Goal: Task Accomplishment & Management: Manage account settings

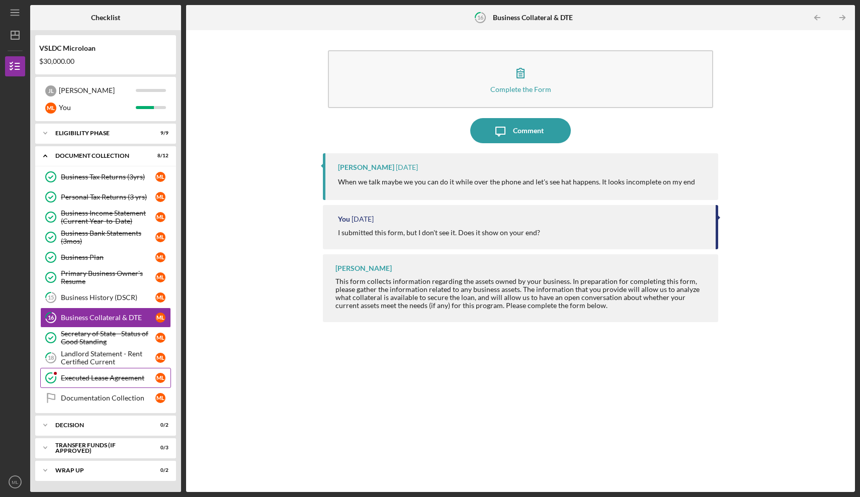
click at [115, 368] on link "Executed Lease Agreement Executed Lease Agreement M L" at bounding box center [105, 378] width 131 height 20
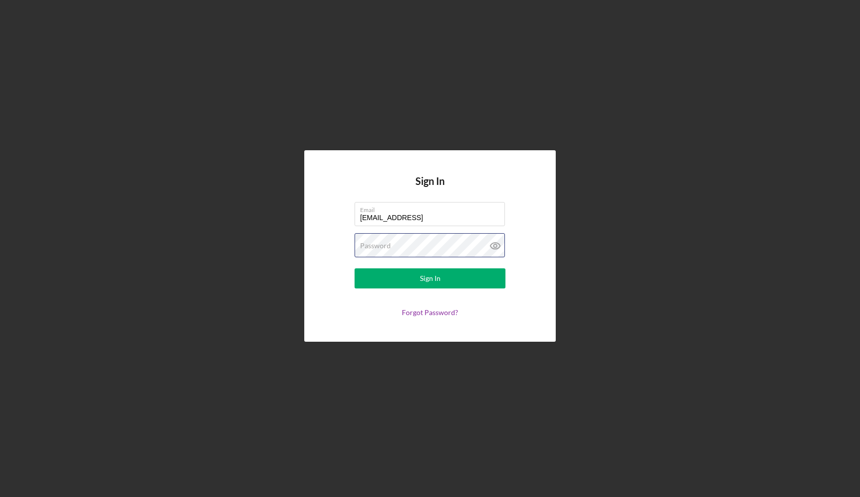
click at [430, 279] on button "Sign In" at bounding box center [429, 278] width 151 height 20
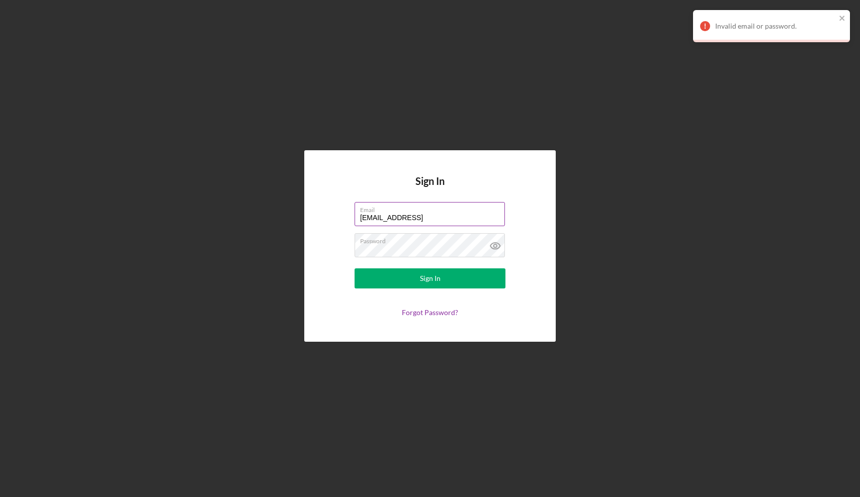
click at [426, 219] on input "[EMAIL_ADDRESS]" at bounding box center [429, 214] width 150 height 24
type input "[EMAIL_ADDRESS][DOMAIN_NAME]"
click at [430, 279] on button "Sign In" at bounding box center [429, 278] width 151 height 20
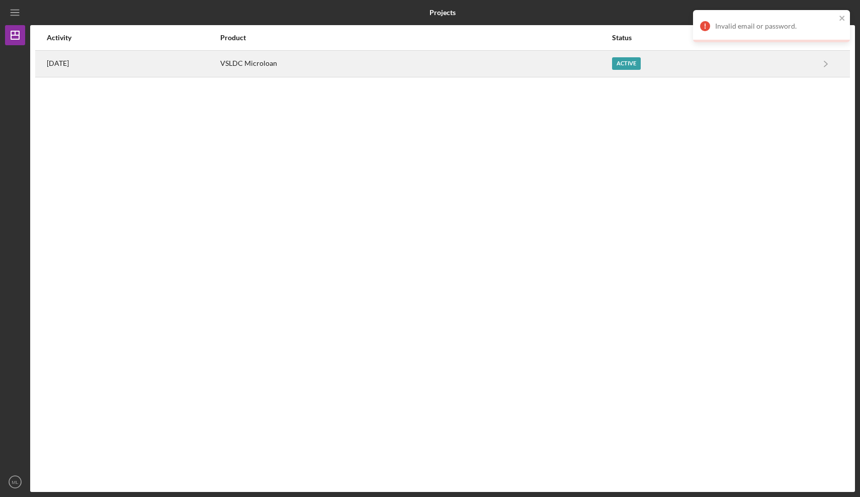
click at [373, 66] on div "VSLDC Microloan" at bounding box center [415, 63] width 391 height 25
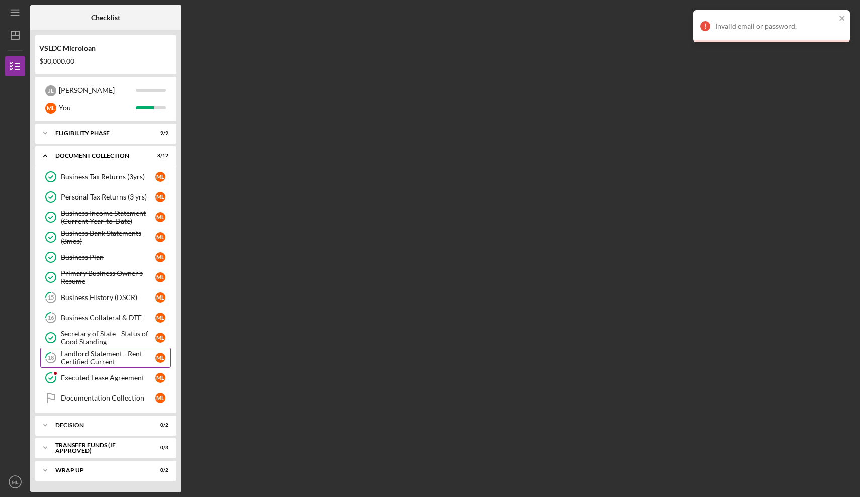
click at [80, 359] on div "Landlord Statement - Rent Certified Current" at bounding box center [108, 358] width 95 height 16
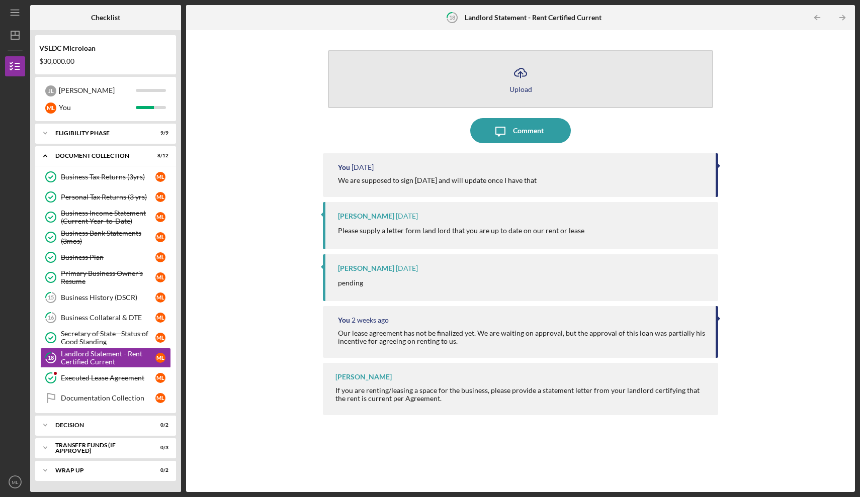
click at [519, 78] on icon "Icon/Upload" at bounding box center [520, 72] width 25 height 25
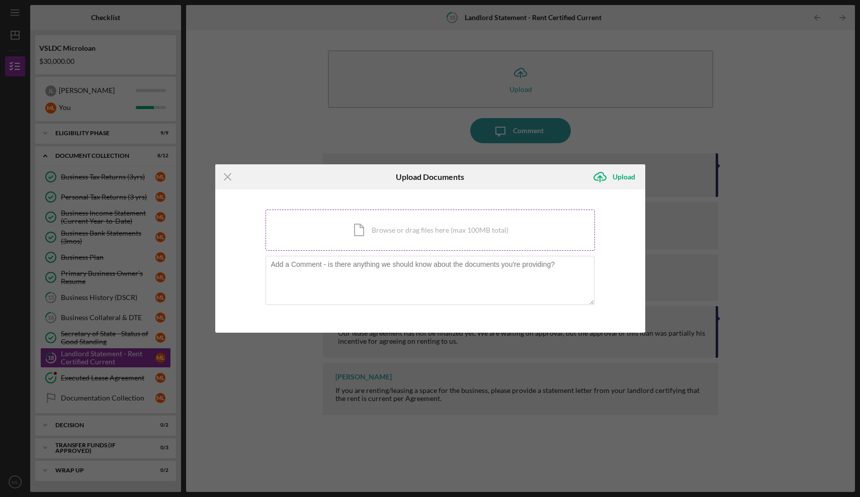
click at [409, 236] on div "Icon/Document Browse or drag files here (max 100MB total) Tap to choose files o…" at bounding box center [429, 230] width 329 height 41
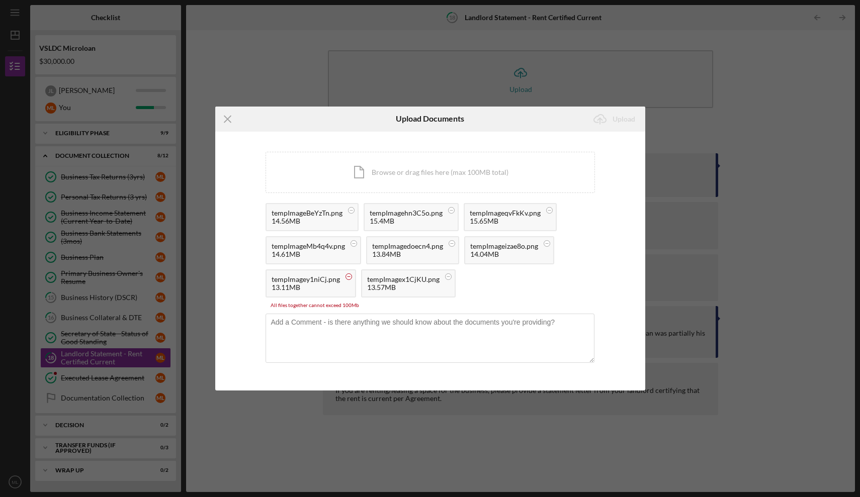
click at [351, 277] on icon at bounding box center [348, 277] width 13 height 13
click at [351, 277] on rect at bounding box center [352, 277] width 3 height 1
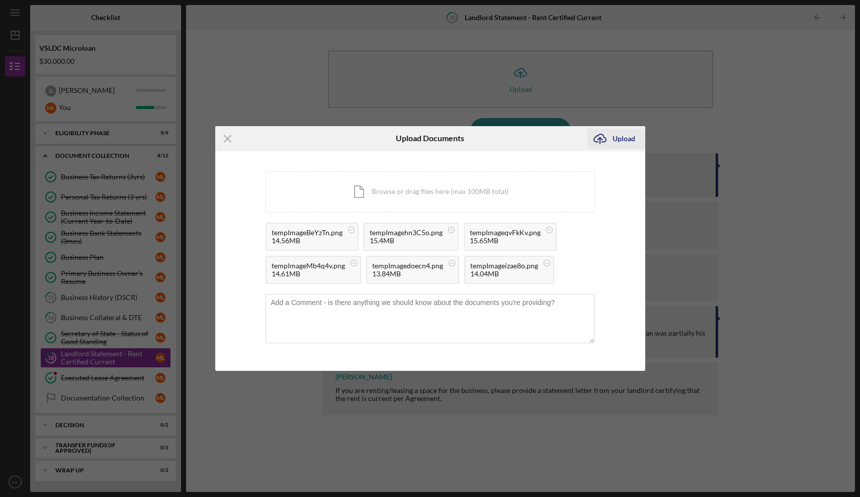
click at [602, 143] on icon "Icon/Upload" at bounding box center [599, 138] width 25 height 25
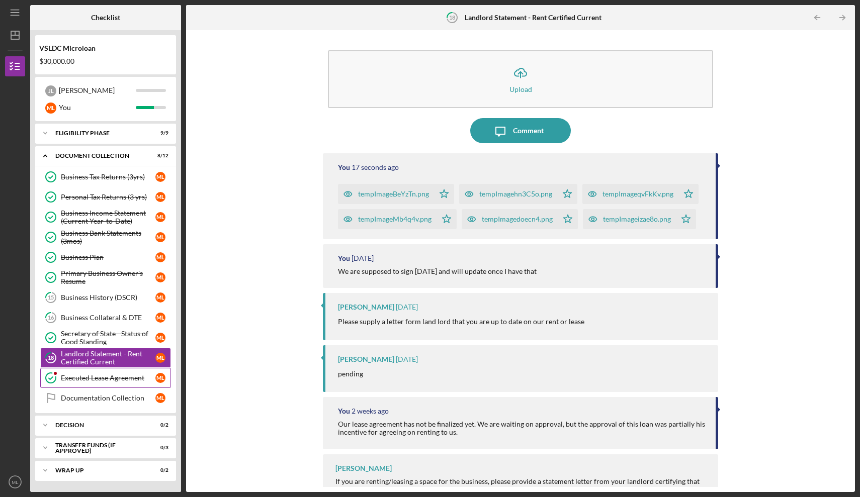
click at [130, 379] on div "Executed Lease Agreement" at bounding box center [108, 378] width 95 height 8
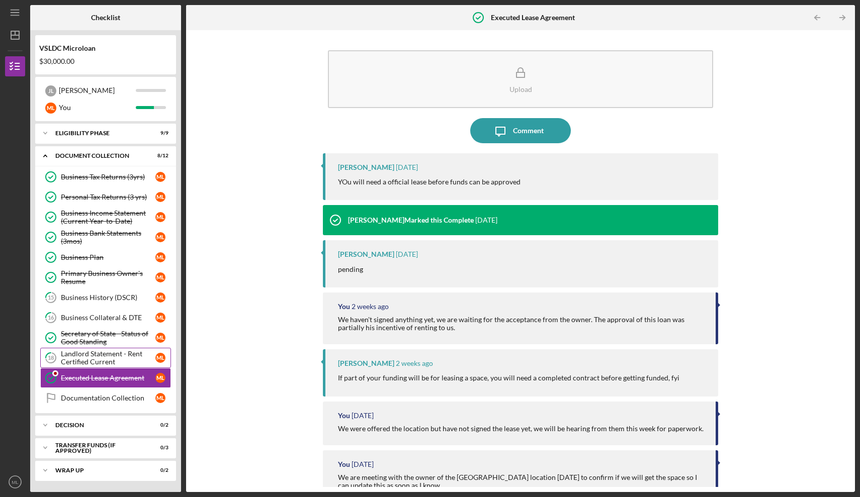
click at [101, 362] on div "Landlord Statement - Rent Certified Current" at bounding box center [108, 358] width 95 height 16
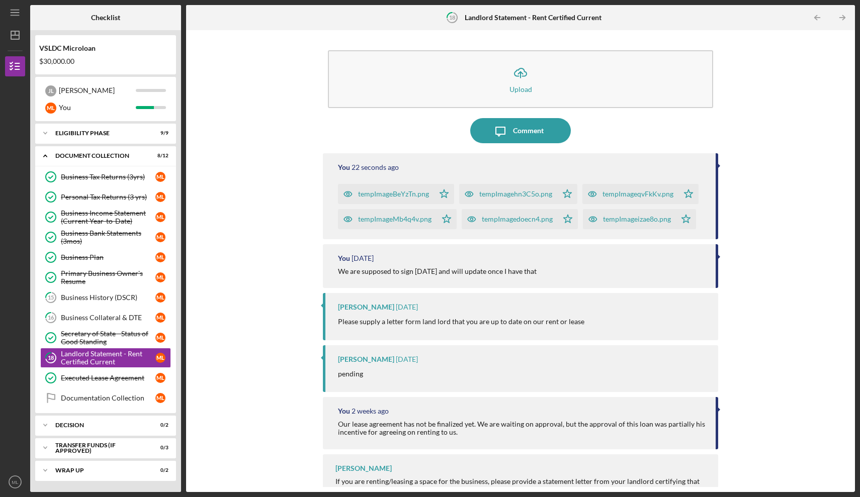
click at [420, 194] on div "tempImageBeYzTn.png" at bounding box center [393, 194] width 71 height 8
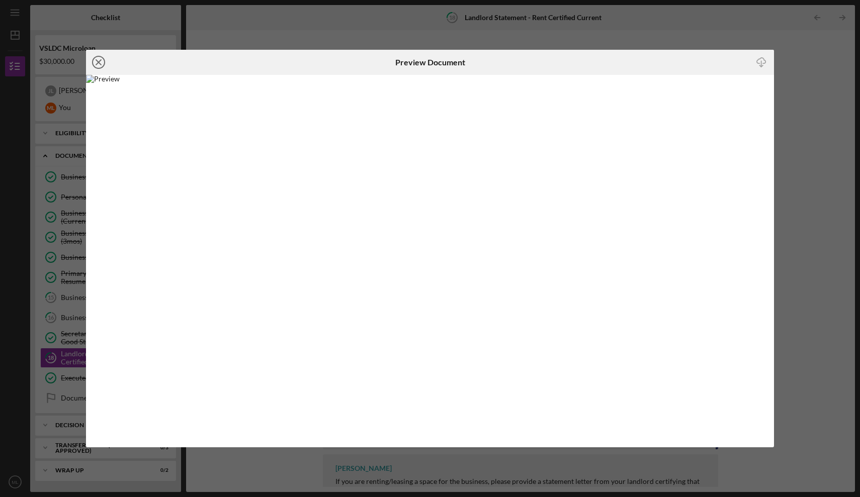
click at [100, 60] on icon "Icon/Close" at bounding box center [98, 62] width 25 height 25
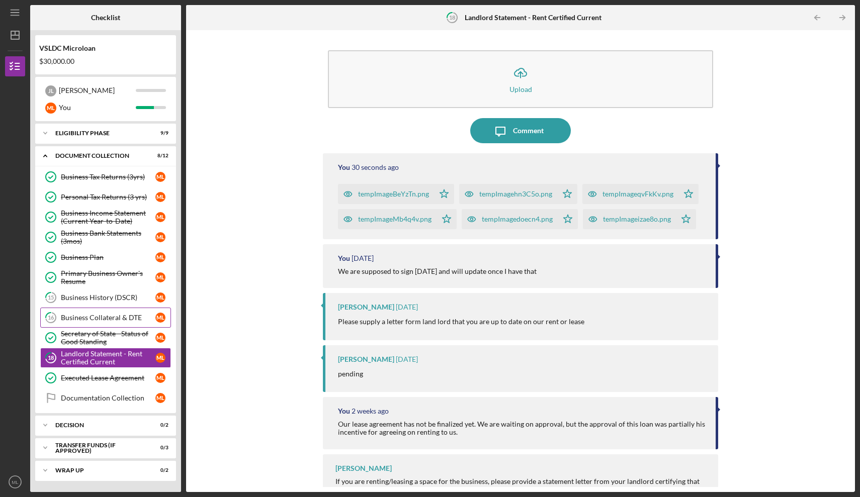
click at [115, 323] on link "16 Business Collateral & DTE M L" at bounding box center [105, 318] width 131 height 20
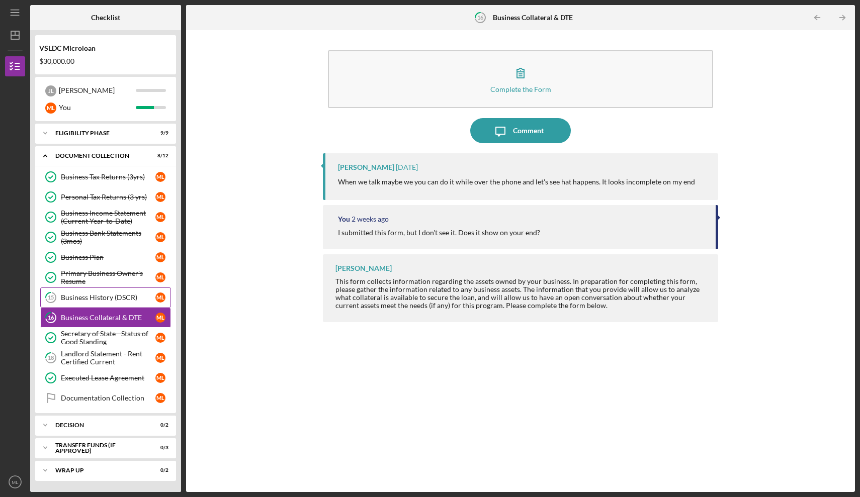
click at [95, 300] on div "Business History (DSCR)" at bounding box center [108, 298] width 95 height 8
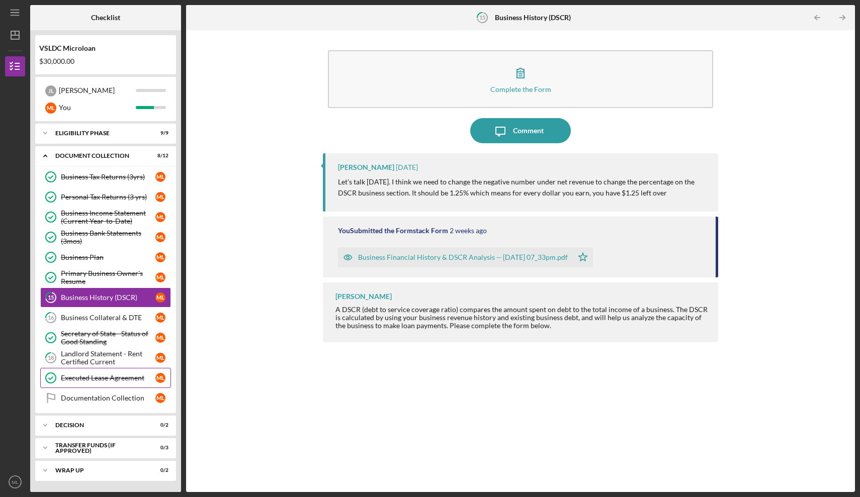
click at [100, 377] on div "Executed Lease Agreement" at bounding box center [108, 378] width 95 height 8
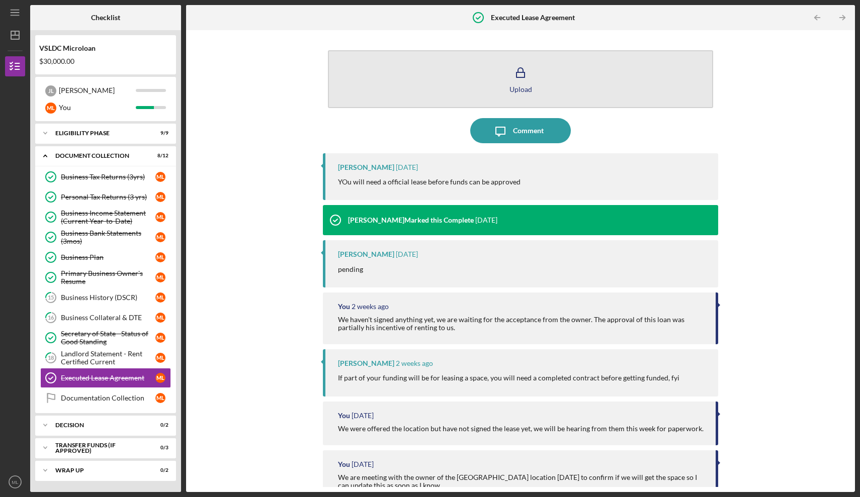
click at [528, 84] on icon "button" at bounding box center [520, 72] width 25 height 25
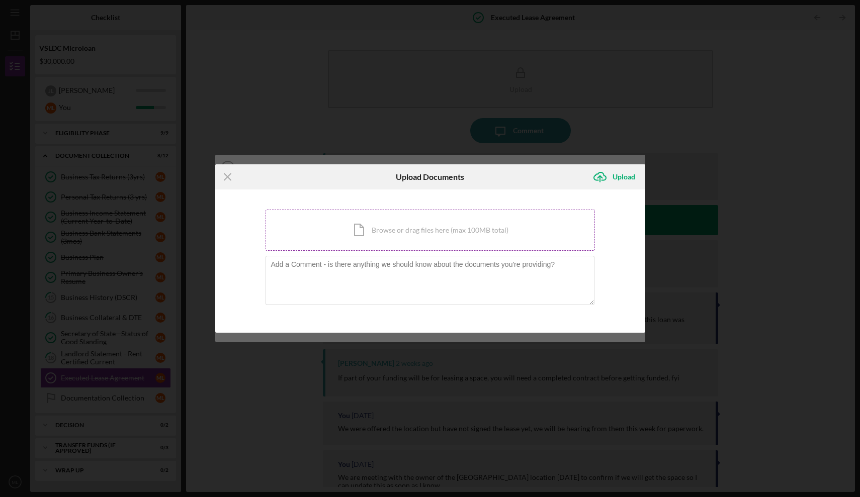
click at [424, 233] on div "Icon/Document Browse or drag files here (max 100MB total) Tap to choose files o…" at bounding box center [429, 230] width 329 height 41
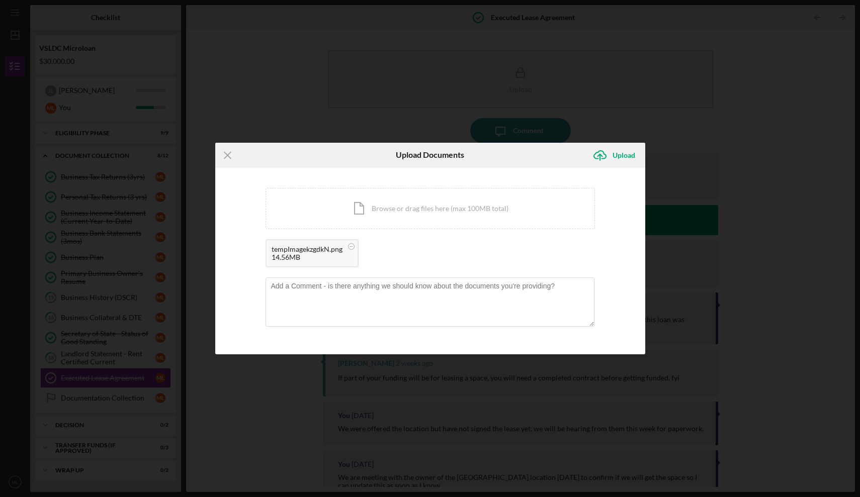
click at [288, 255] on div "14.56MB" at bounding box center [307, 257] width 71 height 8
click at [231, 153] on icon "Icon/Menu Close" at bounding box center [227, 155] width 25 height 25
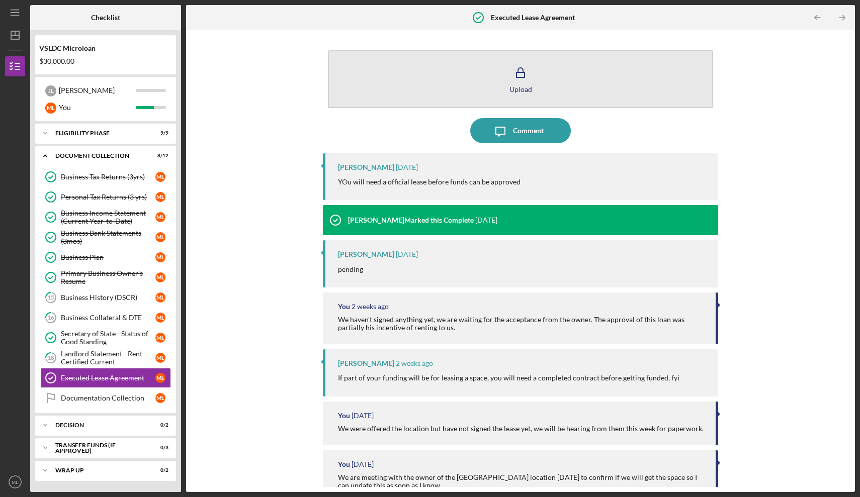
click at [519, 72] on icon "button" at bounding box center [520, 72] width 25 height 25
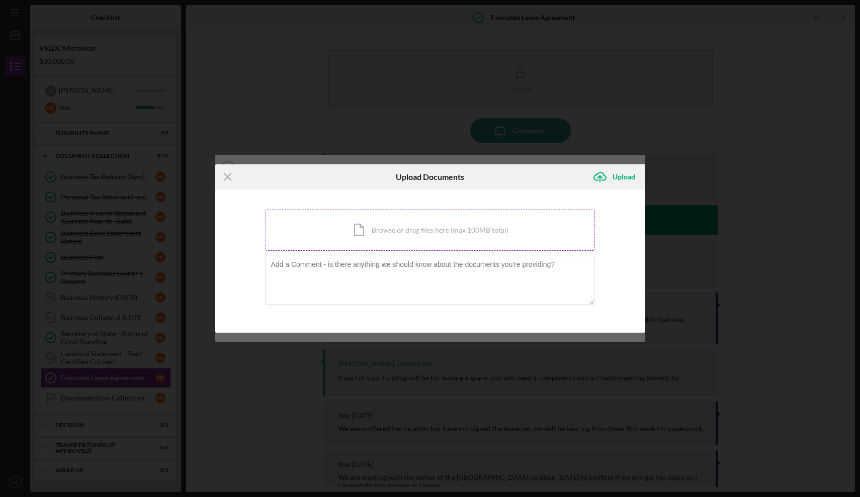
click at [365, 235] on div "Icon/Document Browse or drag files here (max 100MB total) Tap to choose files o…" at bounding box center [429, 230] width 329 height 41
click at [609, 178] on icon "Icon/Upload" at bounding box center [599, 176] width 25 height 25
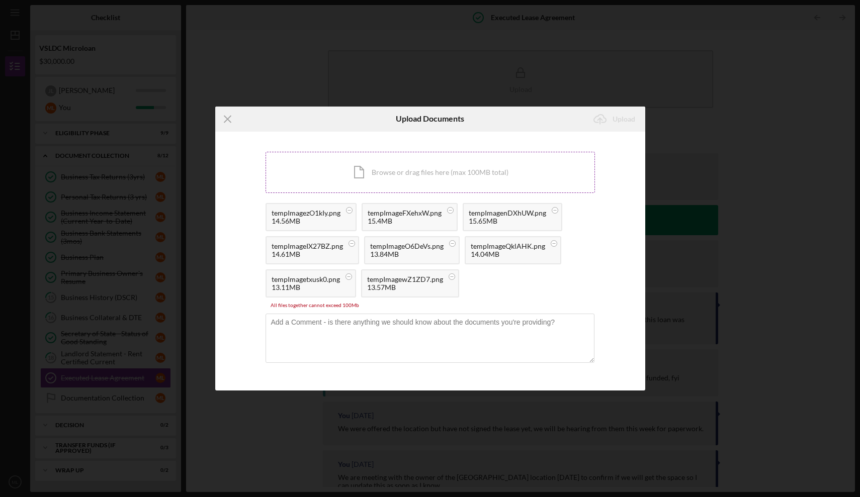
click at [400, 233] on div "Icon/Document Browse or drag files here (max 100MB total) Tap to choose files o…" at bounding box center [429, 230] width 329 height 157
click at [453, 276] on circle at bounding box center [451, 277] width 6 height 6
click at [348, 273] on icon at bounding box center [348, 277] width 13 height 13
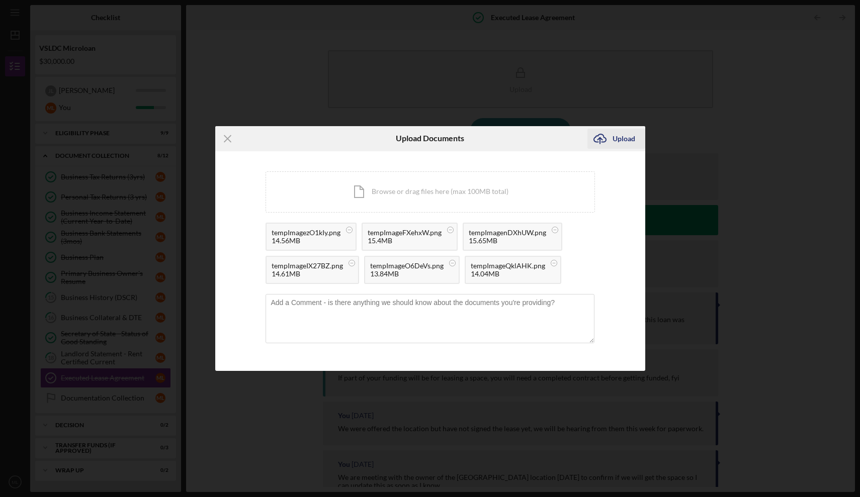
click at [605, 138] on icon "Icon/Upload" at bounding box center [599, 138] width 25 height 25
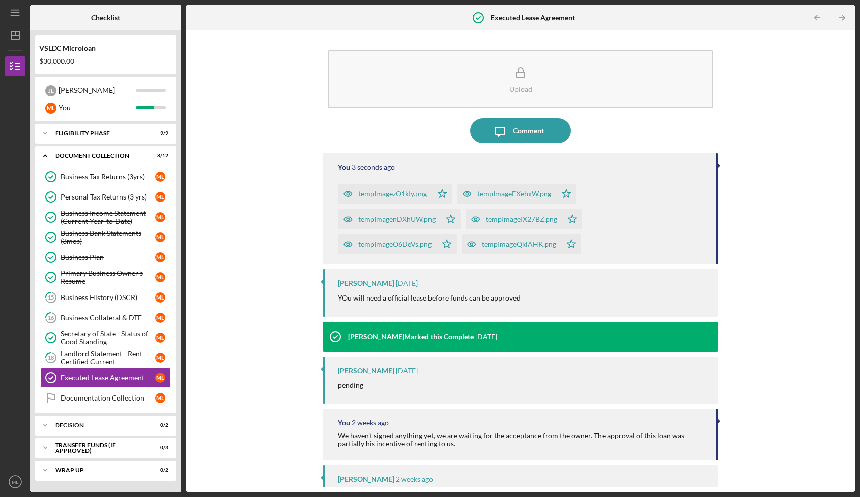
click at [416, 189] on div "tempImagezO1kIy.png" at bounding box center [385, 194] width 94 height 20
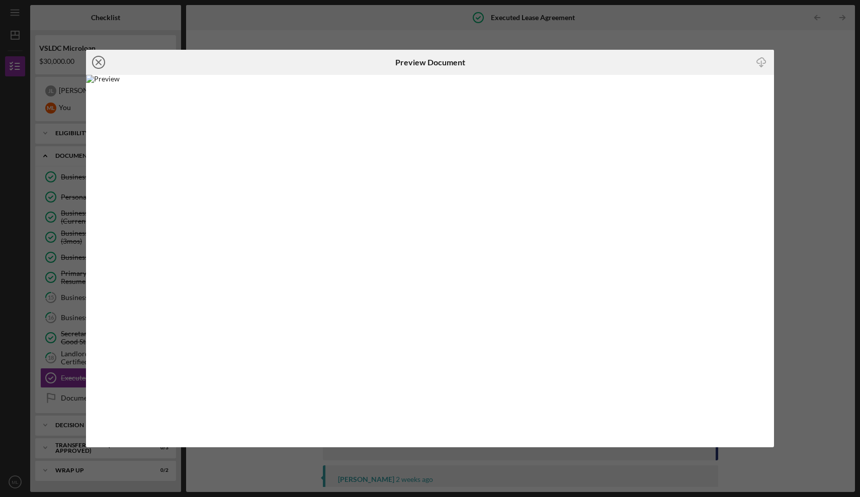
click at [101, 65] on icon "Icon/Close" at bounding box center [98, 62] width 25 height 25
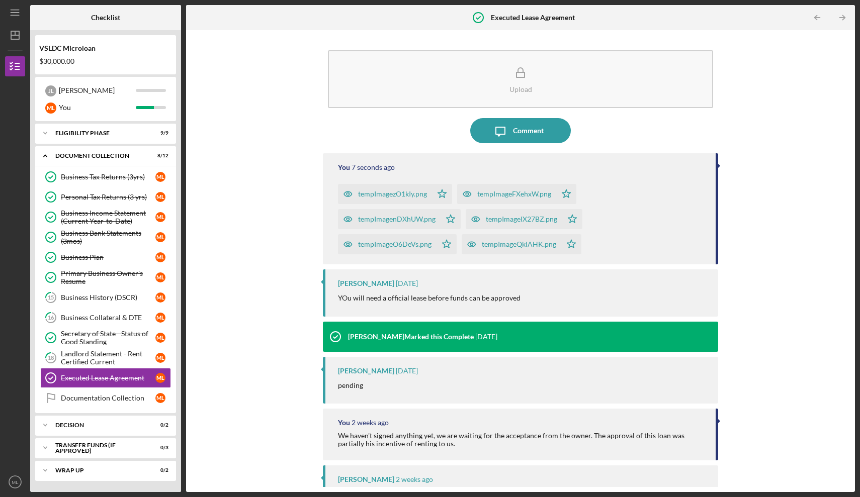
click at [521, 251] on div "tempImageQklAHK.png" at bounding box center [512, 244] width 100 height 20
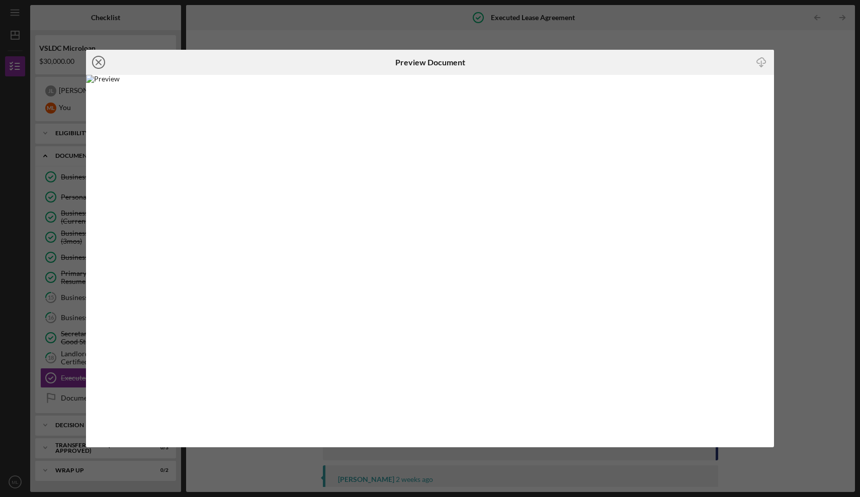
click at [98, 59] on icon "Icon/Close" at bounding box center [98, 62] width 25 height 25
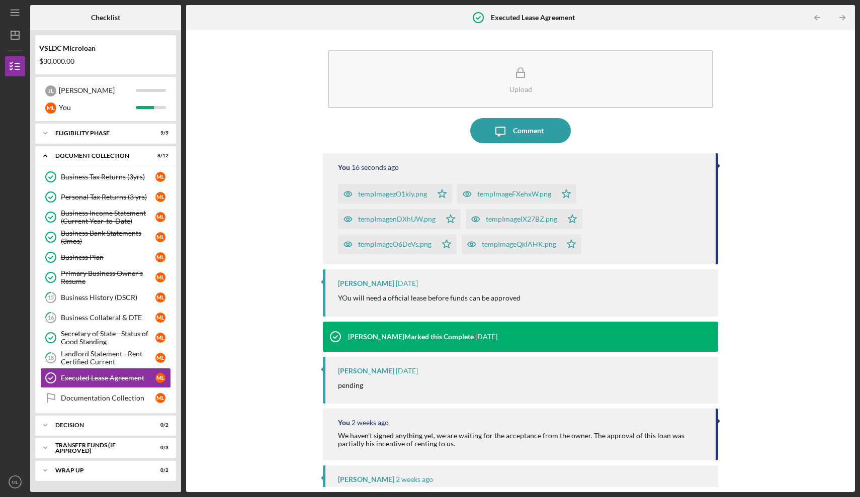
click at [484, 199] on div "tempImageFXehxW.png" at bounding box center [506, 194] width 99 height 20
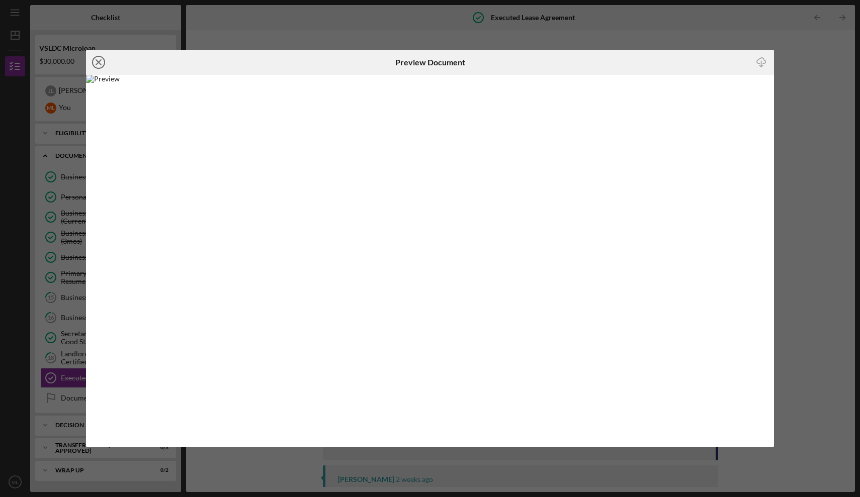
click at [102, 65] on icon "Icon/Close" at bounding box center [98, 62] width 25 height 25
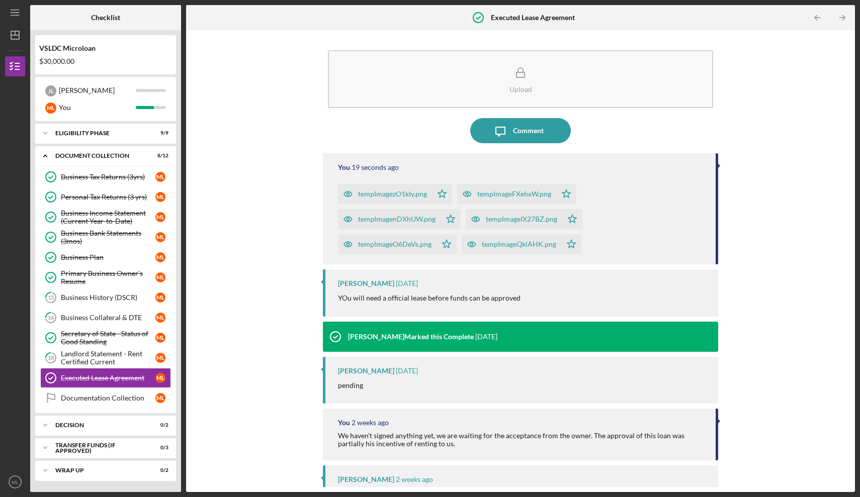
click at [409, 215] on div "tempImagenDXhUW.png" at bounding box center [396, 219] width 77 height 8
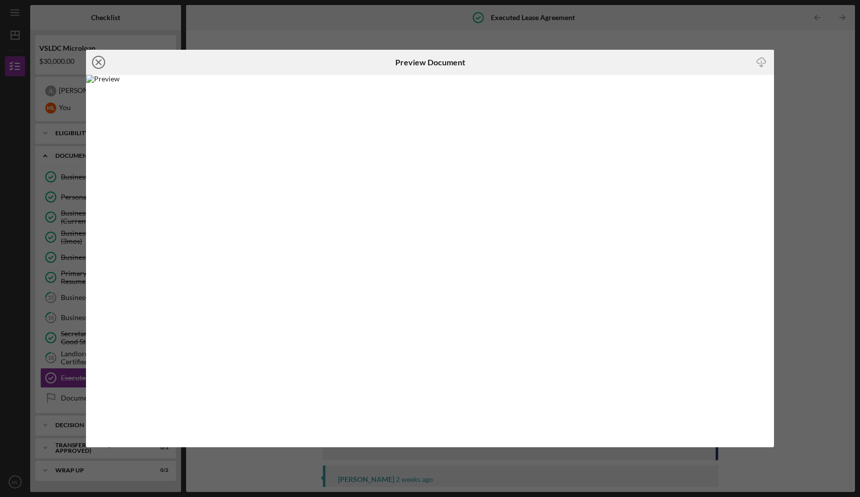
click at [99, 63] on icon "Icon/Close" at bounding box center [98, 62] width 25 height 25
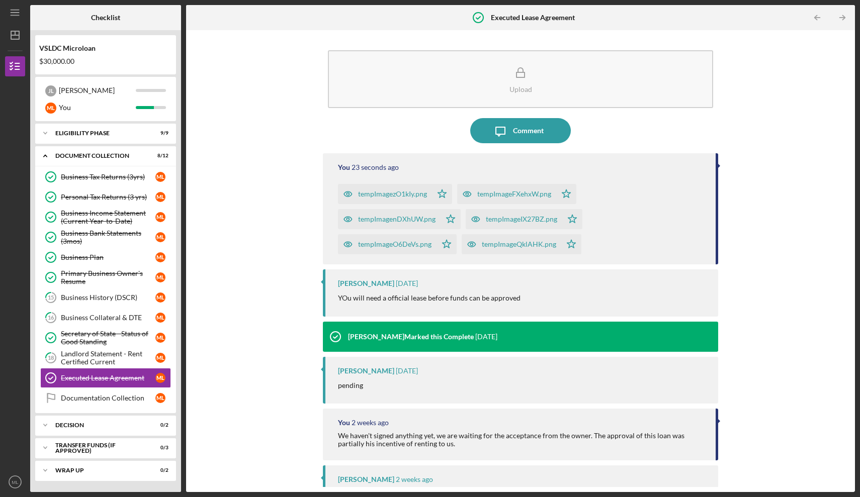
click at [522, 220] on div "tempImageIX27BZ.png" at bounding box center [521, 219] width 71 height 8
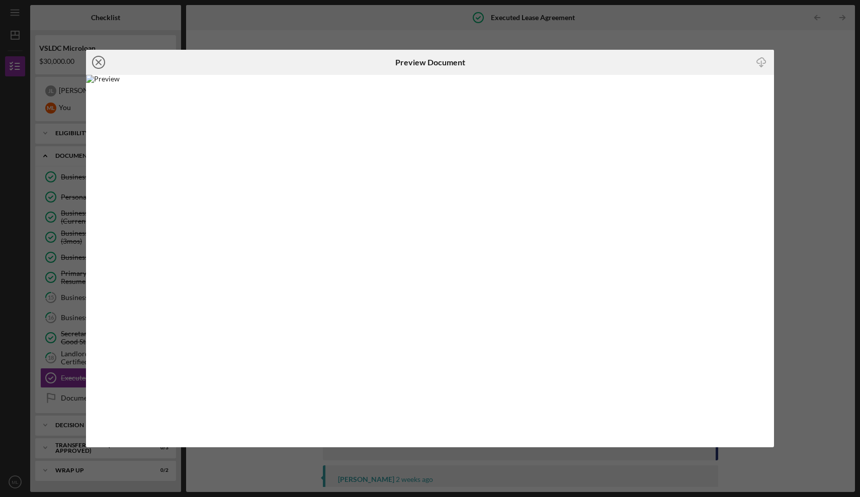
click at [98, 65] on icon "Icon/Close" at bounding box center [98, 62] width 25 height 25
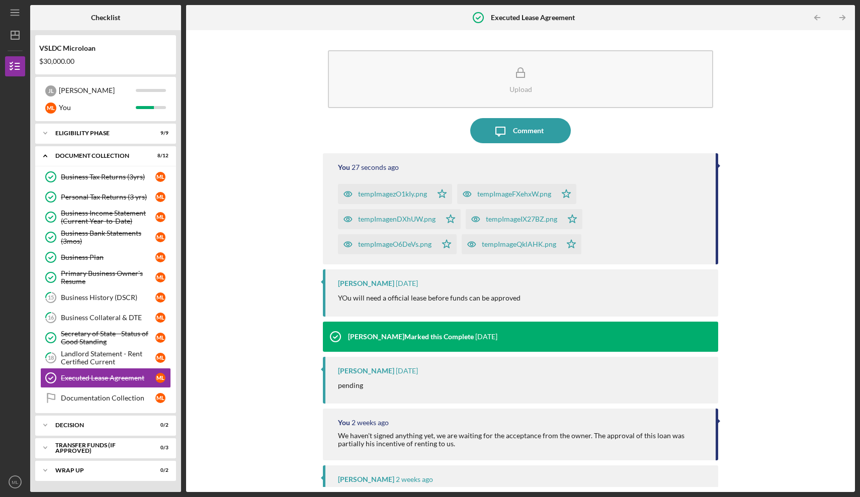
click at [397, 240] on div "tempImageO6DeVs.png" at bounding box center [387, 244] width 99 height 20
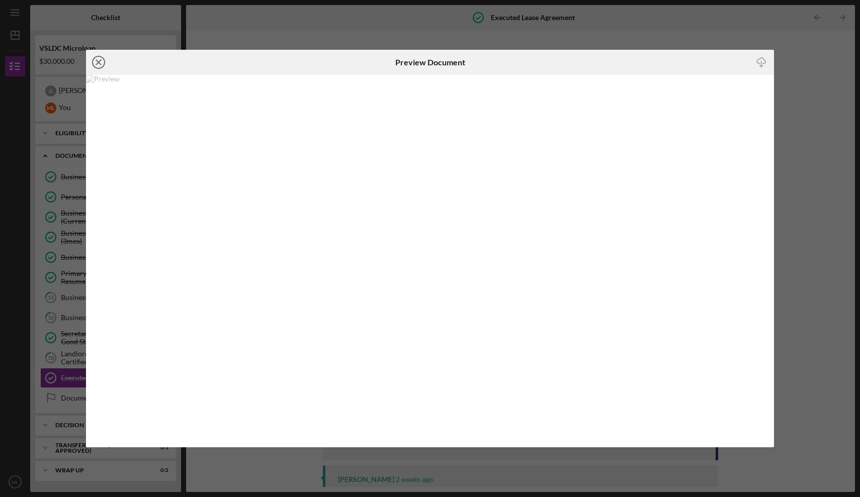
click at [99, 66] on icon "Icon/Close" at bounding box center [98, 62] width 25 height 25
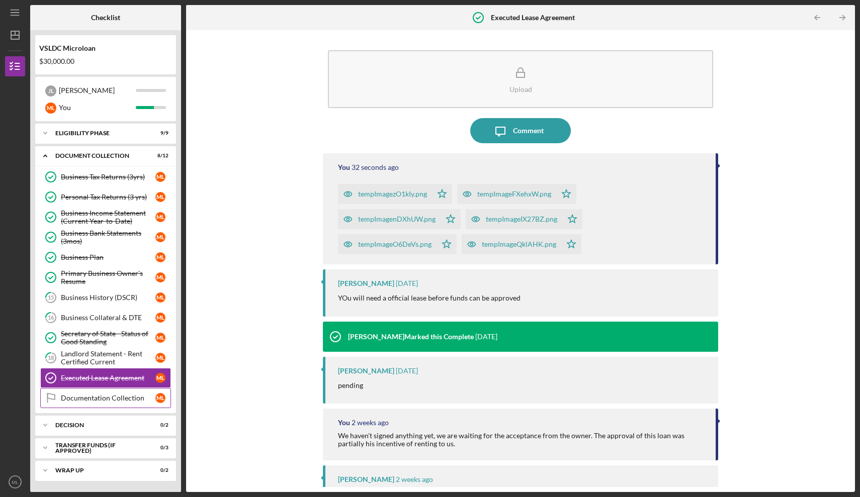
click at [115, 391] on link "Documentation Collection Documentation Collection M L" at bounding box center [105, 398] width 131 height 20
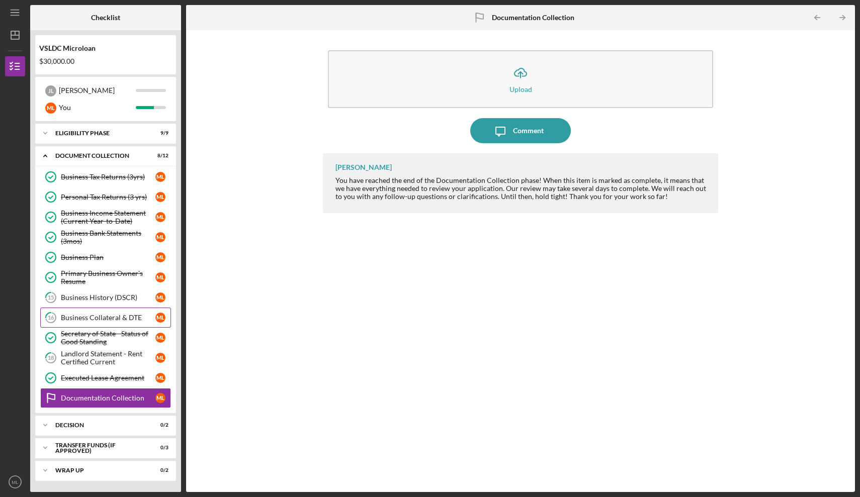
click at [107, 309] on link "16 Business Collateral & DTE M L" at bounding box center [105, 318] width 131 height 20
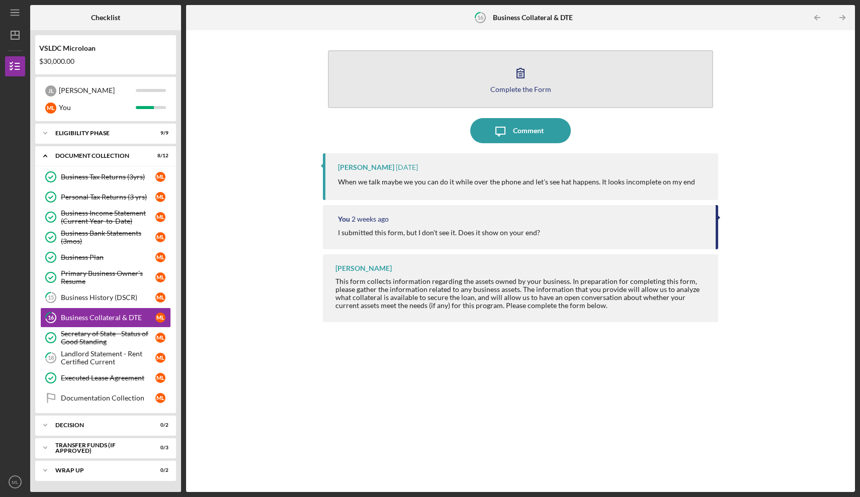
click at [503, 80] on button "Complete the Form Form" at bounding box center [520, 79] width 385 height 58
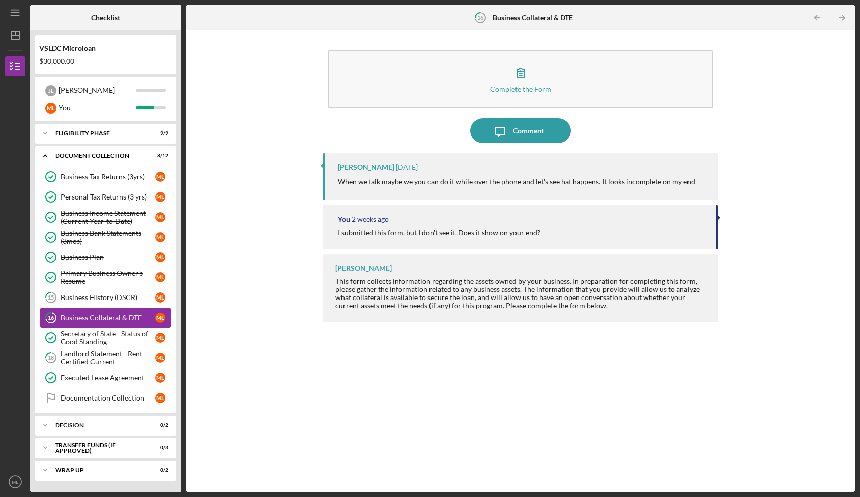
click at [110, 317] on div "Business Collateral & DTE" at bounding box center [108, 318] width 95 height 8
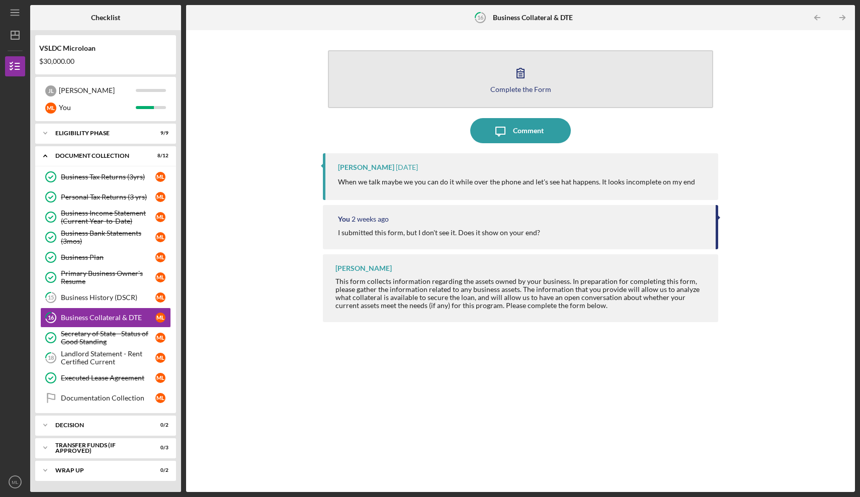
click at [508, 86] on div "Complete the Form" at bounding box center [520, 89] width 61 height 8
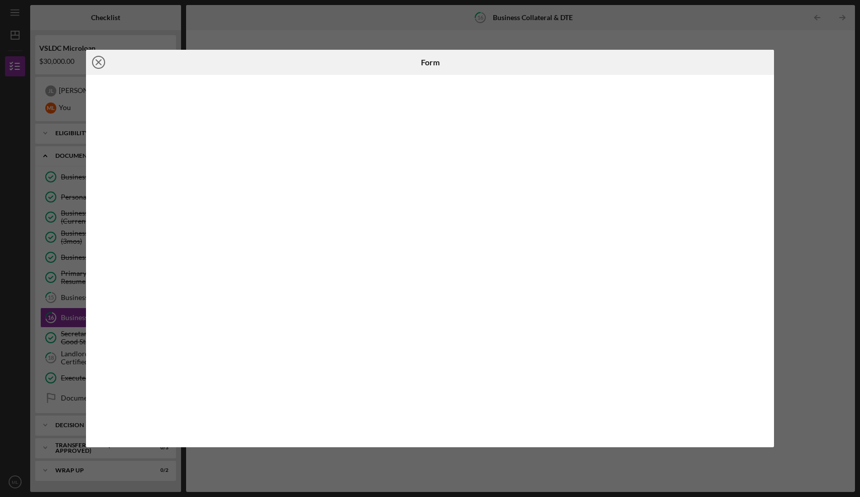
click at [99, 57] on icon "Icon/Close" at bounding box center [98, 62] width 25 height 25
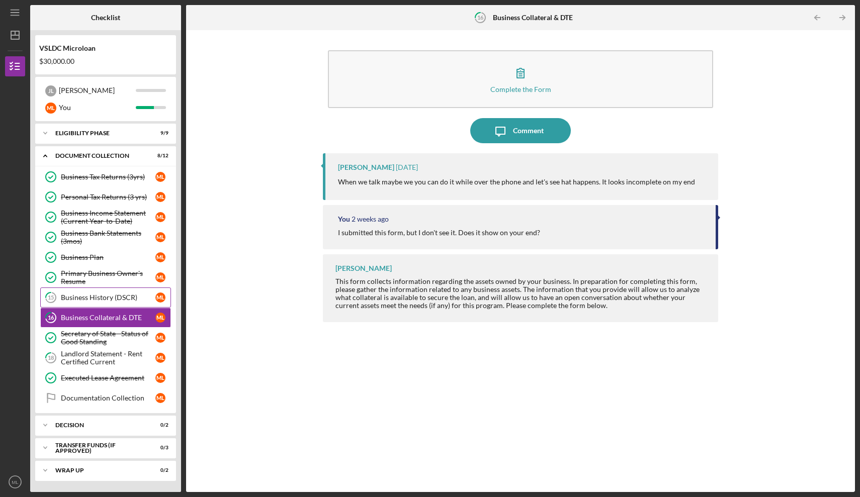
click at [122, 299] on div "Business History (DSCR)" at bounding box center [108, 298] width 95 height 8
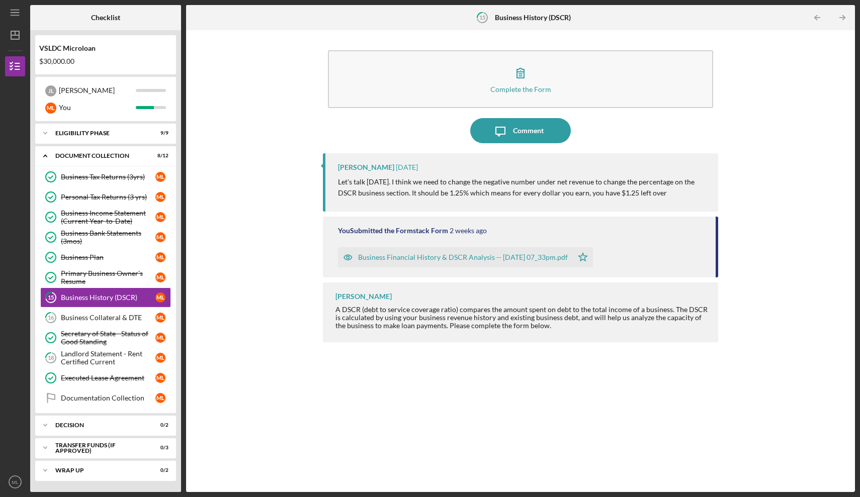
click at [385, 260] on div "Business Financial History & DSCR Analysis -- 2025-09-16 07_33pm.pdf" at bounding box center [463, 257] width 210 height 8
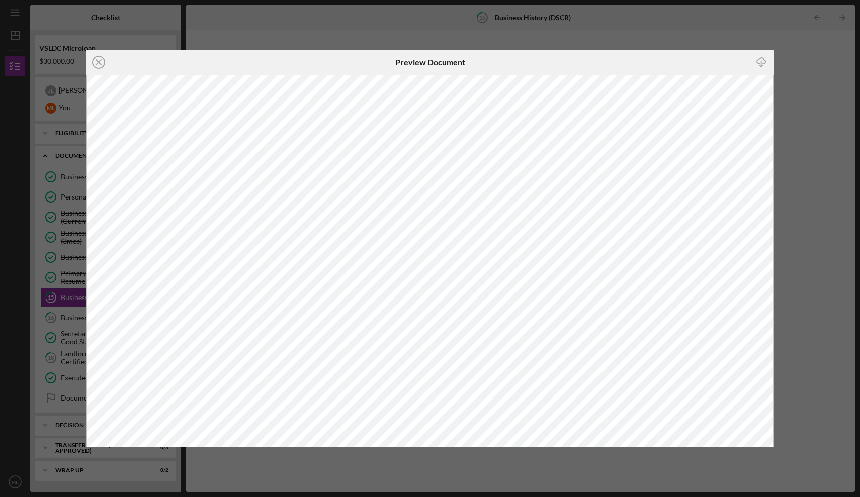
click at [396, 27] on div "Icon/Close Preview Document Icon/Download" at bounding box center [430, 248] width 860 height 497
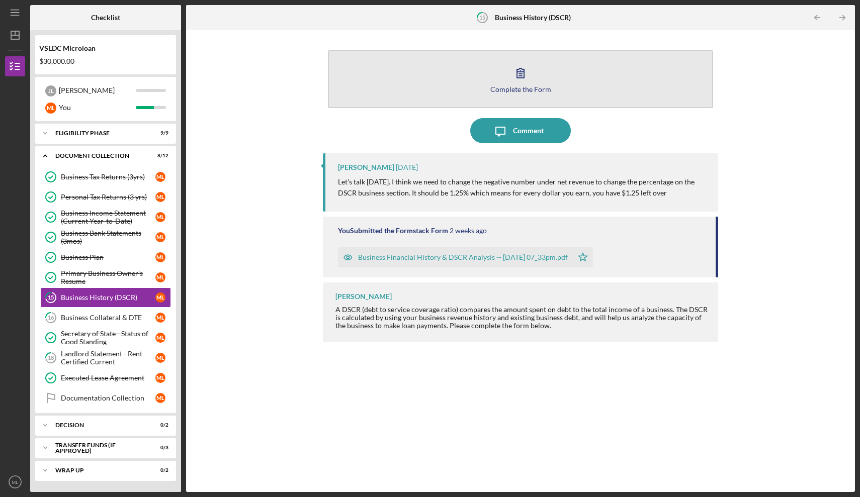
click at [534, 62] on button "Complete the Form Form" at bounding box center [520, 79] width 385 height 58
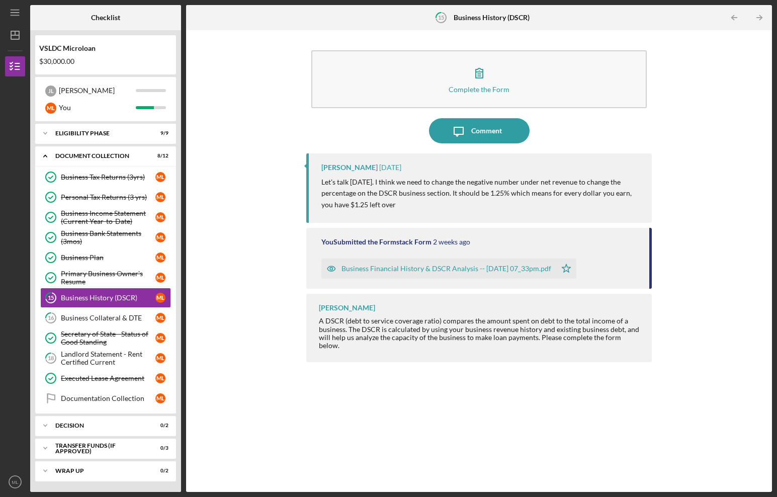
click at [428, 258] on div "Business Financial History & DSCR Analysis -- 2025-09-16 07_33pm.pdf" at bounding box center [438, 268] width 235 height 20
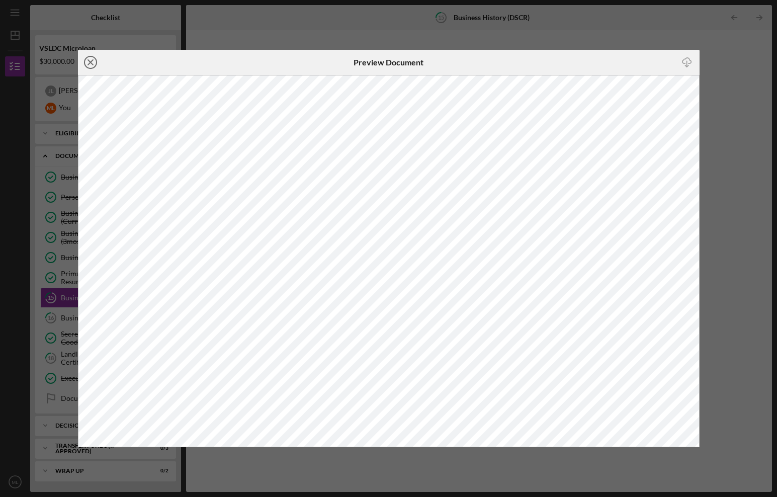
click at [91, 62] on line at bounding box center [90, 62] width 5 height 5
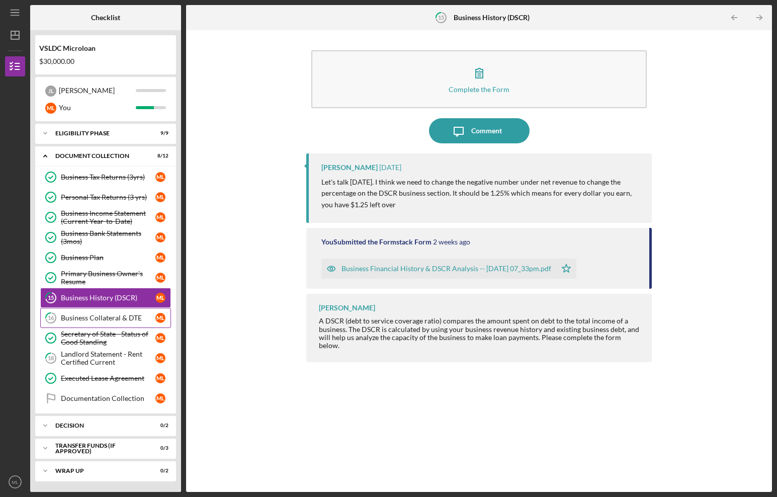
click at [88, 324] on link "16 Business Collateral & DTE M L" at bounding box center [105, 318] width 131 height 20
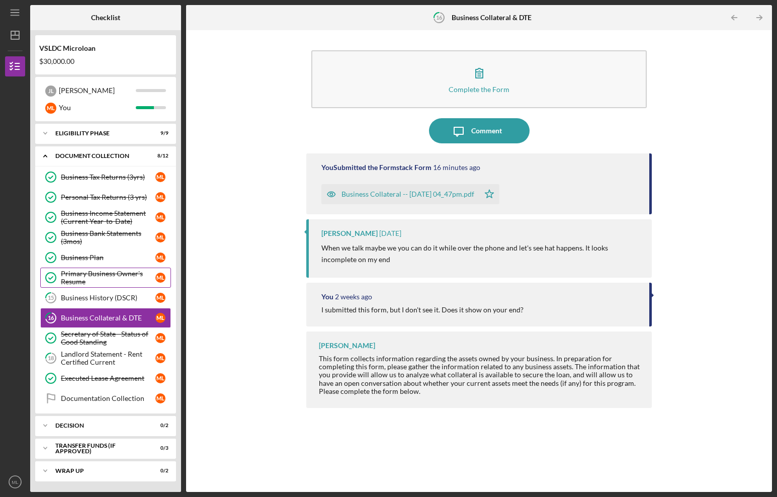
click at [103, 282] on div "Primary Business Owner's Resume" at bounding box center [108, 277] width 95 height 16
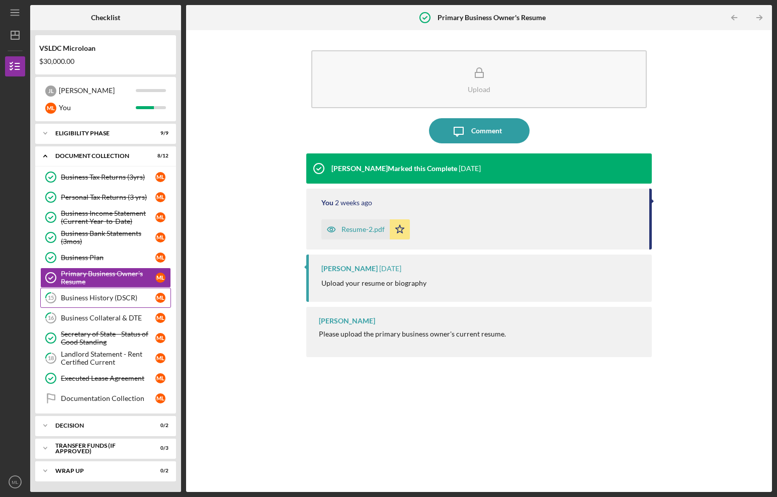
click at [101, 303] on link "15 Business History (DSCR) M L" at bounding box center [105, 298] width 131 height 20
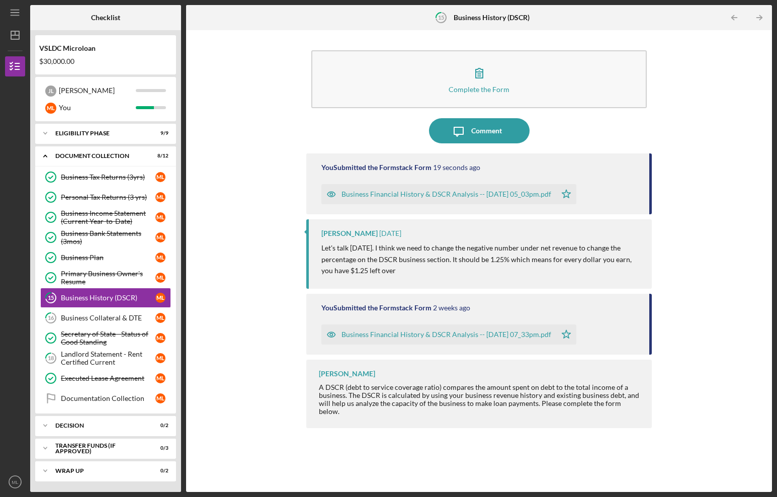
click at [444, 199] on div "Business Financial History & DSCR Analysis -- 2025-09-29 05_03pm.pdf" at bounding box center [438, 194] width 235 height 20
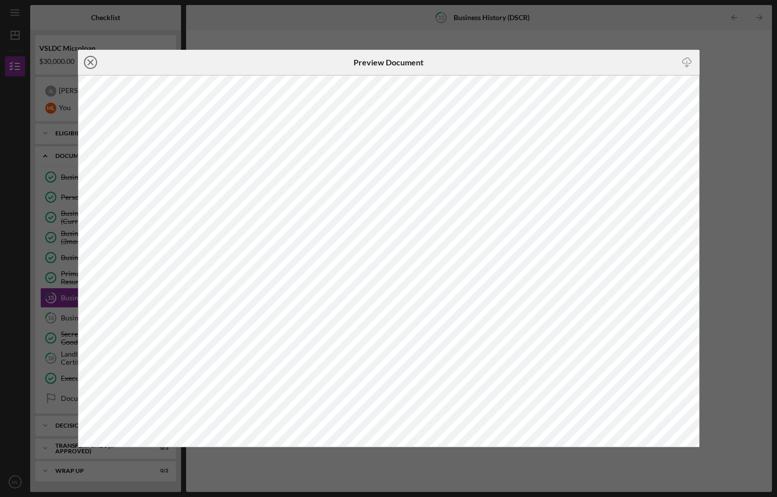
click at [92, 58] on icon "Icon/Close" at bounding box center [90, 62] width 25 height 25
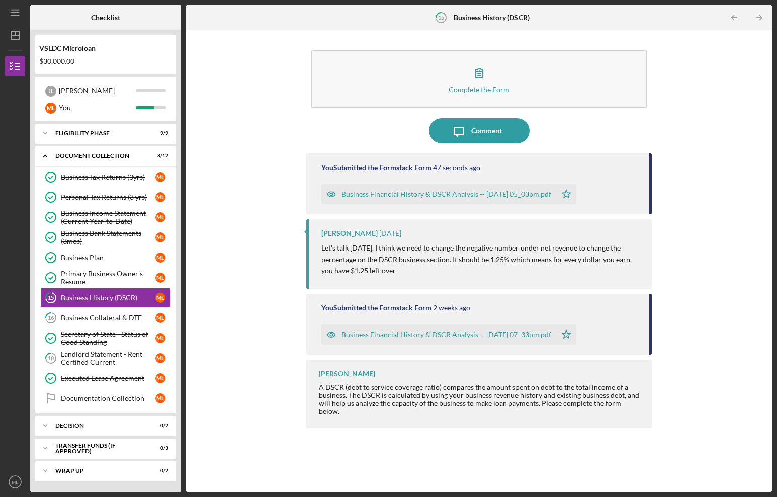
click at [62, 59] on div "$30,000.00" at bounding box center [105, 61] width 133 height 8
click at [113, 319] on div "Business Collateral & DTE" at bounding box center [108, 318] width 95 height 8
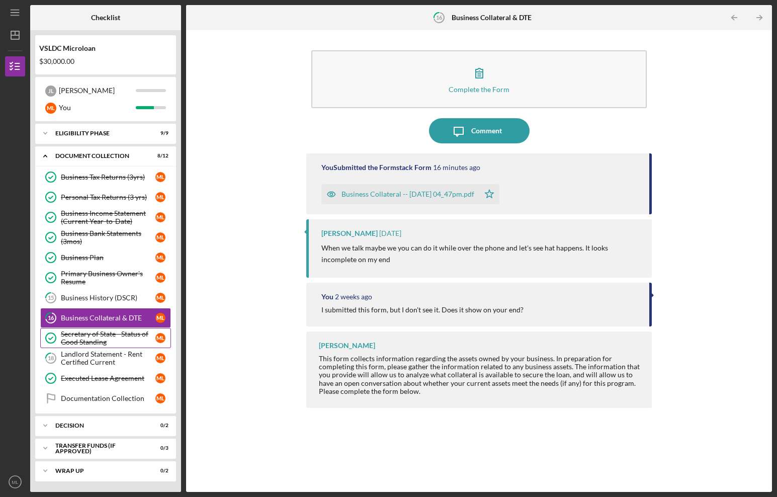
click at [114, 333] on div "Secretary of State - Status of Good Standing" at bounding box center [108, 338] width 95 height 16
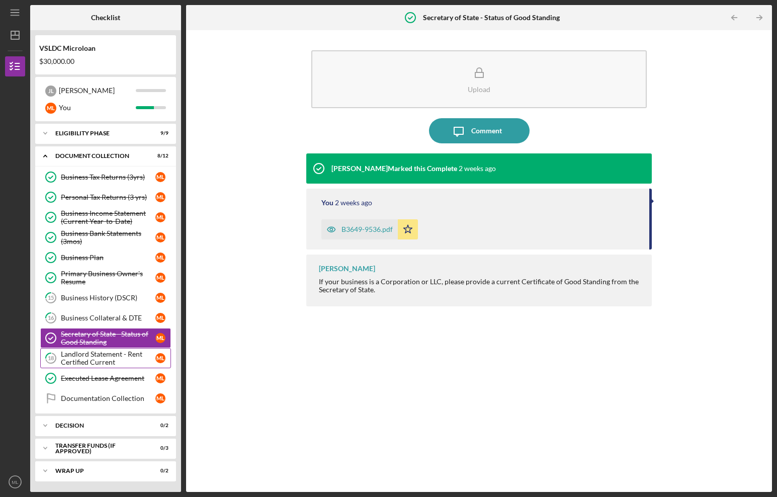
click at [114, 357] on div "Landlord Statement - Rent Certified Current" at bounding box center [108, 358] width 95 height 16
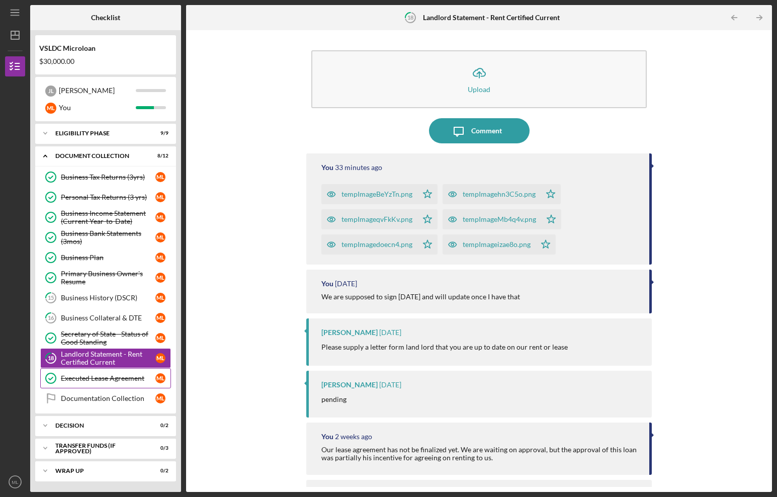
click at [114, 376] on div "Executed Lease Agreement" at bounding box center [108, 378] width 95 height 8
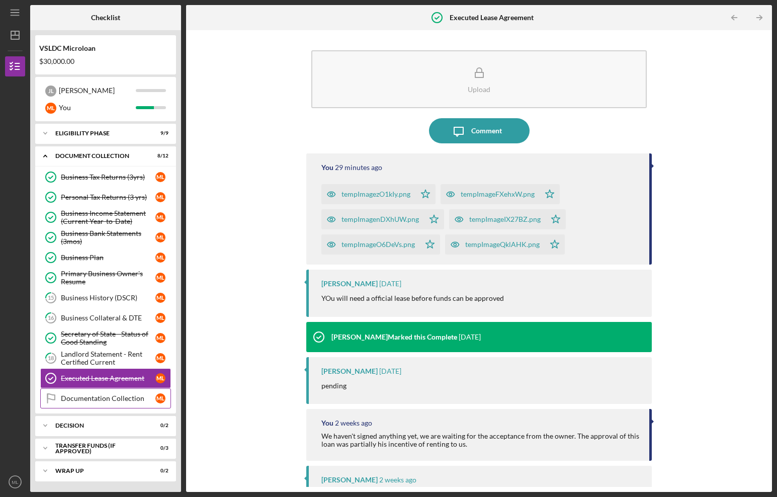
click at [114, 395] on div "Documentation Collection" at bounding box center [108, 398] width 95 height 8
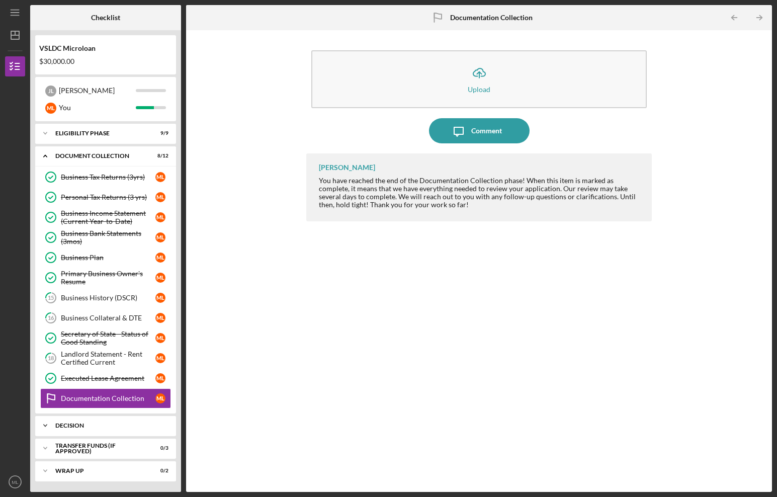
click at [104, 430] on div "Icon/Expander Decision 0 / 2" at bounding box center [105, 425] width 141 height 20
click at [101, 426] on div "Decision" at bounding box center [109, 425] width 108 height 6
click at [103, 159] on div "Icon/Expander Document Collection 8 / 12" at bounding box center [105, 156] width 141 height 21
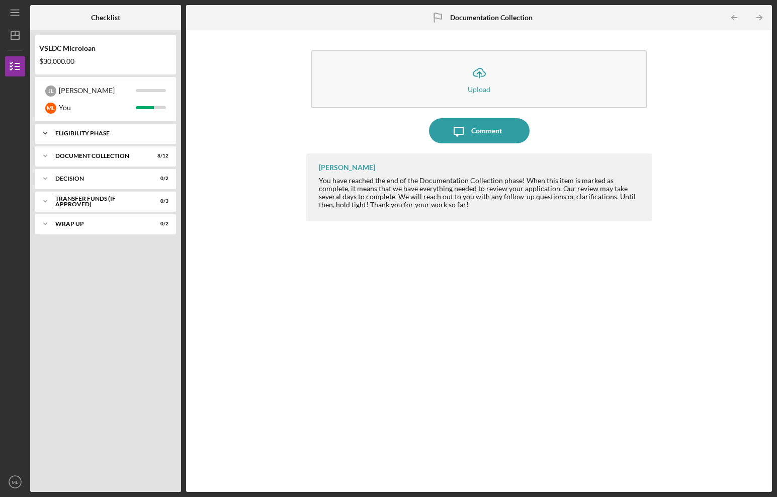
click at [42, 131] on icon "Icon/Expander" at bounding box center [45, 133] width 20 height 20
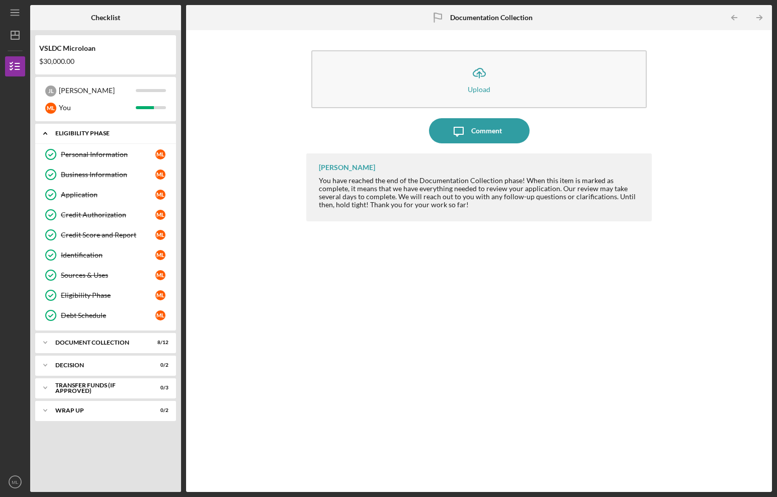
click at [42, 127] on icon "Icon/Expander" at bounding box center [45, 133] width 20 height 20
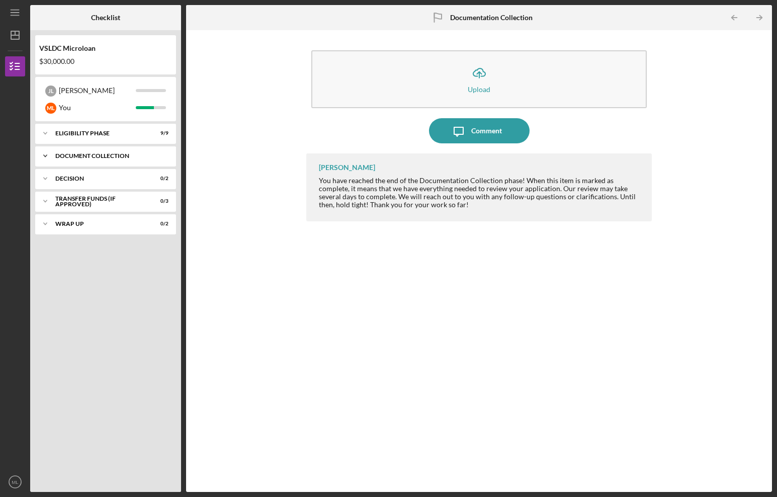
click at [42, 156] on icon "Icon/Expander" at bounding box center [45, 156] width 20 height 20
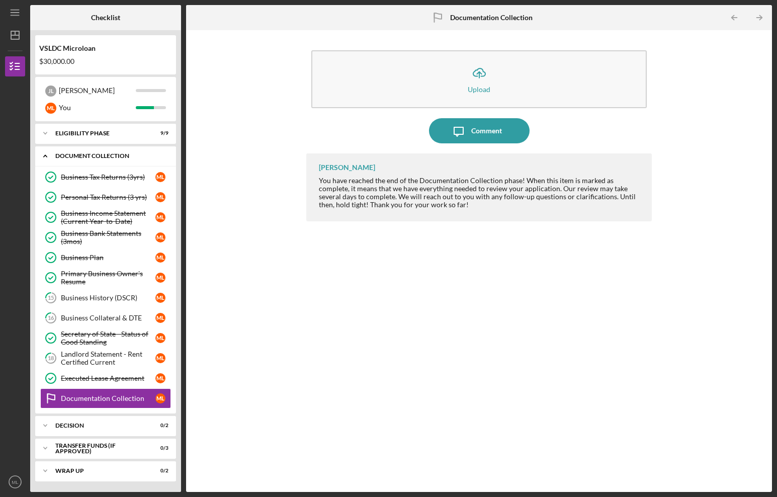
click at [42, 156] on icon "Icon/Expander" at bounding box center [45, 156] width 20 height 20
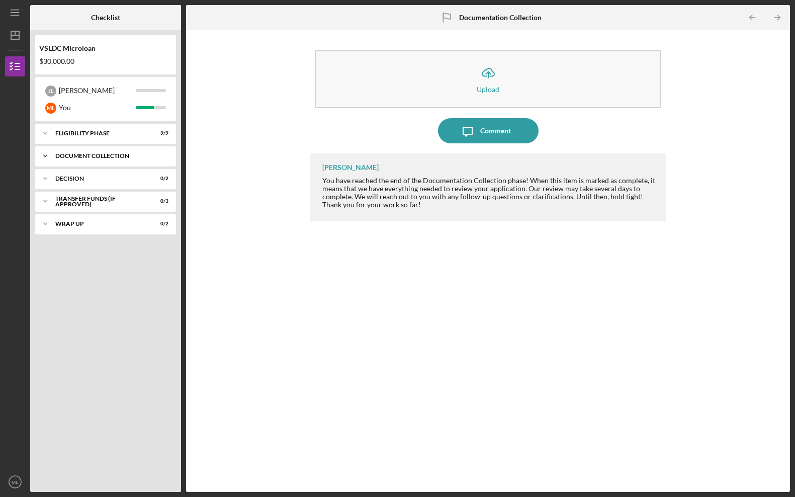
click at [62, 148] on div "Icon/Expander Document Collection 8 / 12" at bounding box center [105, 156] width 141 height 20
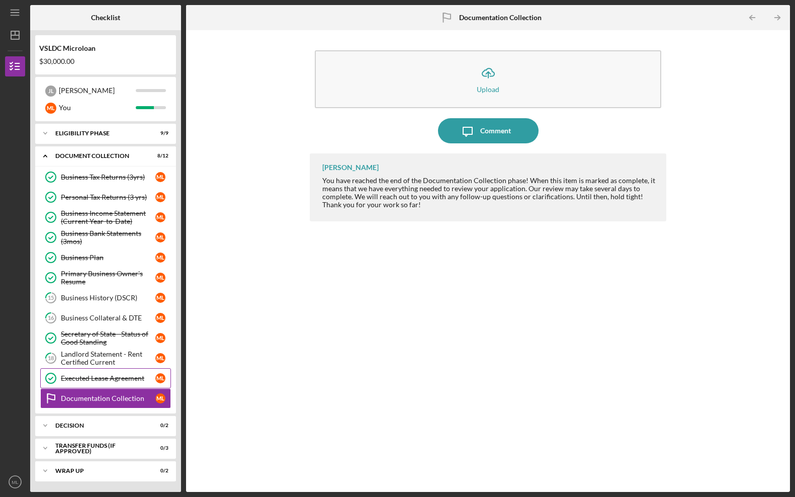
click at [91, 368] on link "Executed Lease Agreement Executed Lease Agreement M L" at bounding box center [105, 378] width 131 height 20
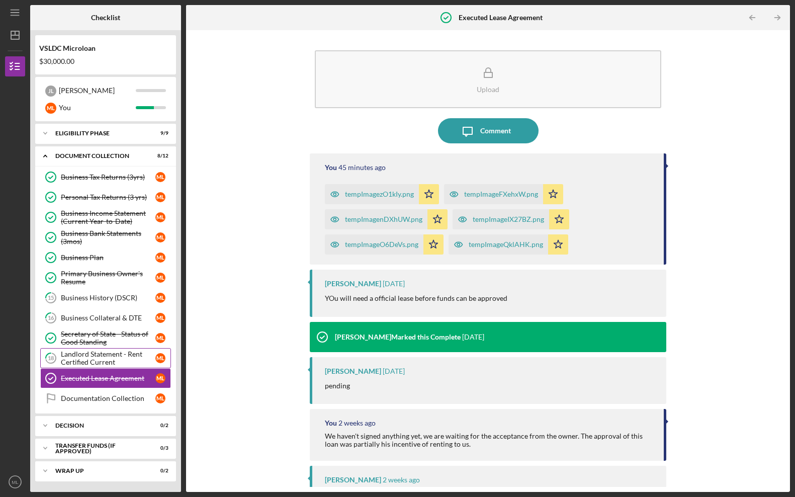
click at [94, 351] on div "Landlord Statement - Rent Certified Current" at bounding box center [108, 358] width 95 height 16
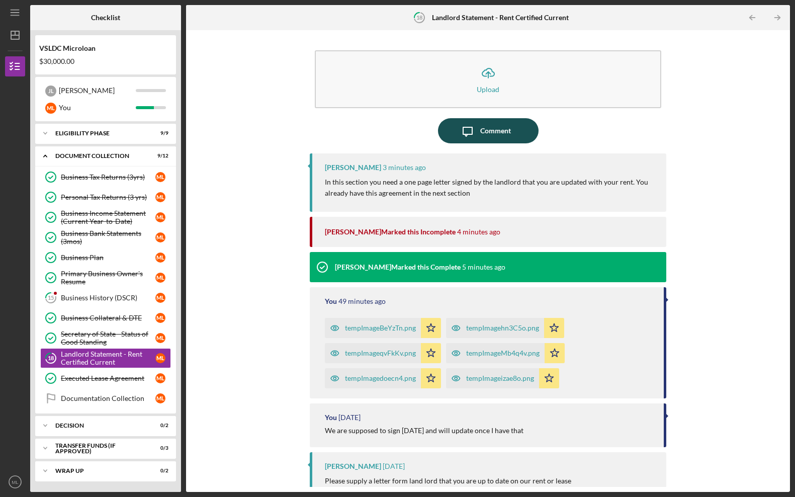
click at [486, 139] on div "Comment" at bounding box center [495, 130] width 31 height 25
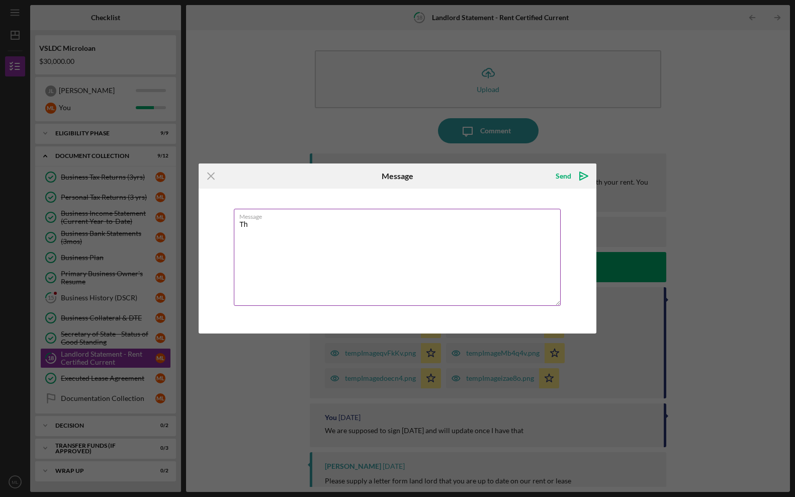
type textarea "T"
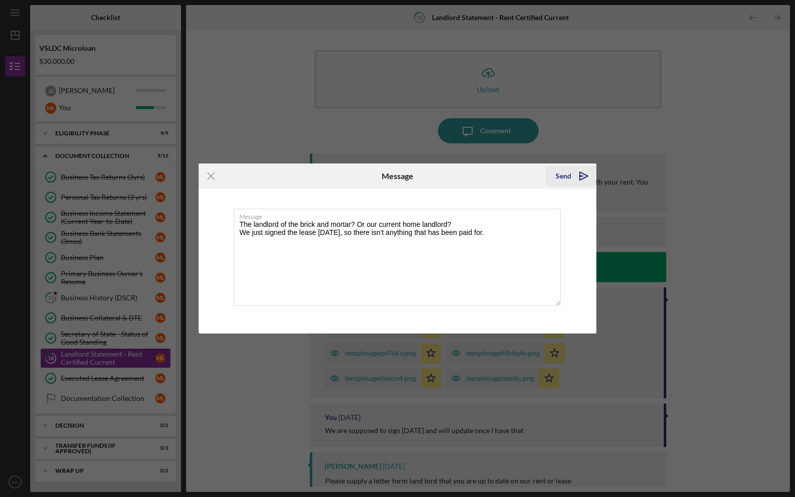
type textarea "The landlord of the brick and mortar? Or our current home landlord? We just sig…"
click at [568, 175] on div "Send" at bounding box center [564, 176] width 16 height 20
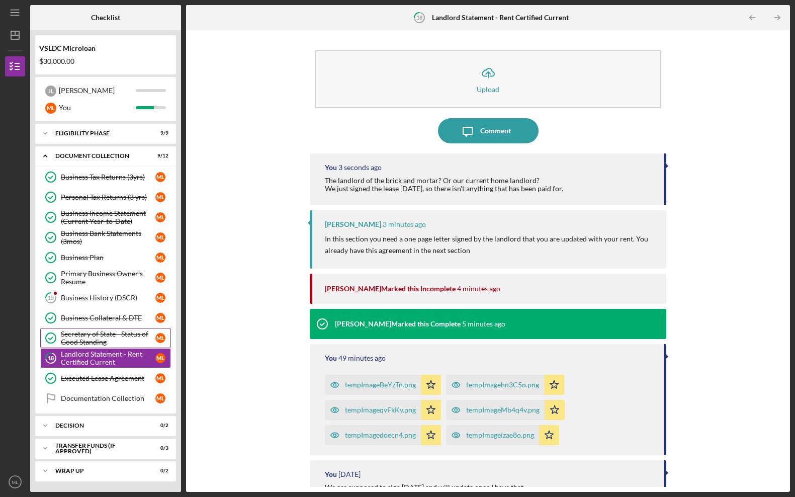
click at [102, 333] on div "Secretary of State - Status of Good Standing" at bounding box center [108, 338] width 95 height 16
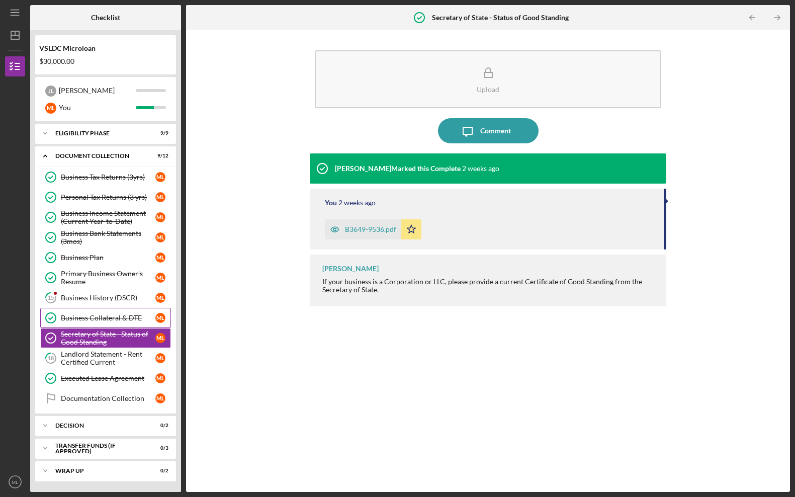
click at [103, 313] on link "Business Collateral & DTE Business Collateral & DTE M L" at bounding box center [105, 318] width 131 height 20
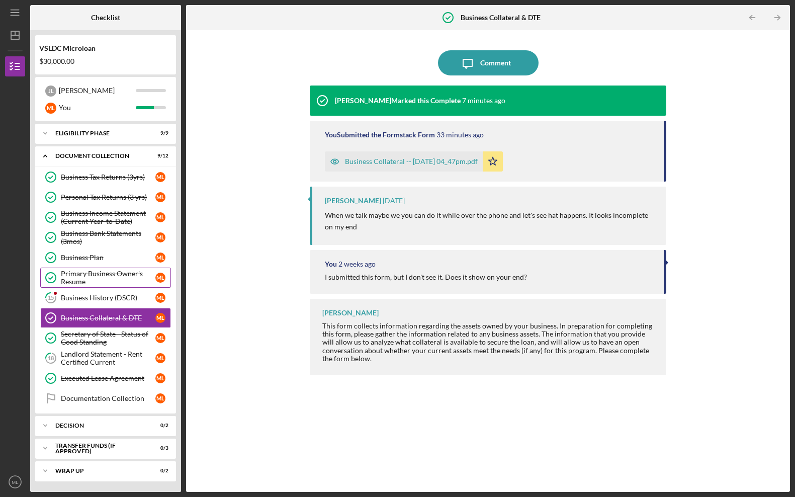
click at [106, 281] on div "Primary Business Owner's Resume" at bounding box center [108, 277] width 95 height 16
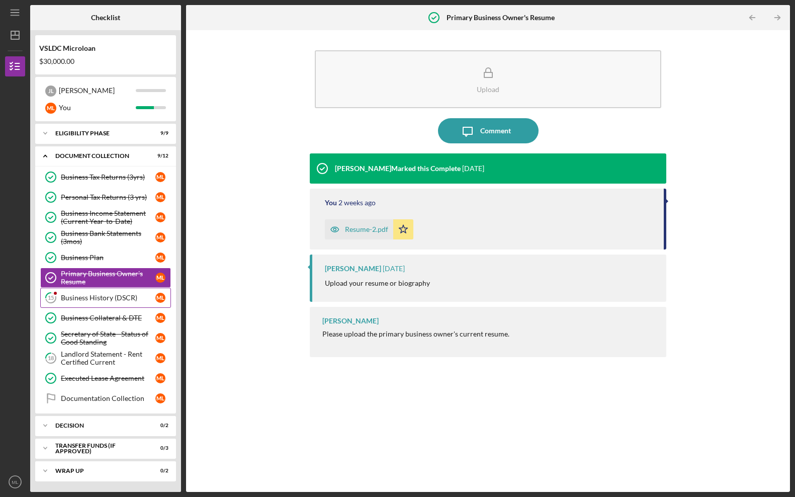
click at [105, 295] on div "Business History (DSCR)" at bounding box center [108, 298] width 95 height 8
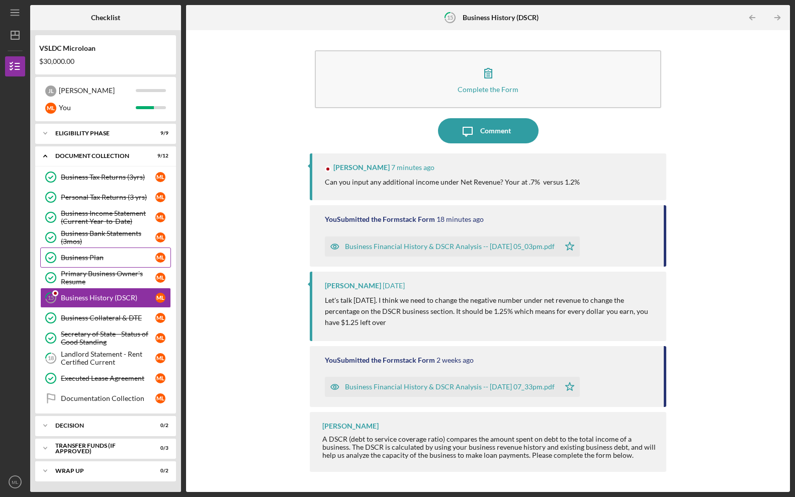
click at [105, 253] on link "Business Plan Business Plan M L" at bounding box center [105, 257] width 131 height 20
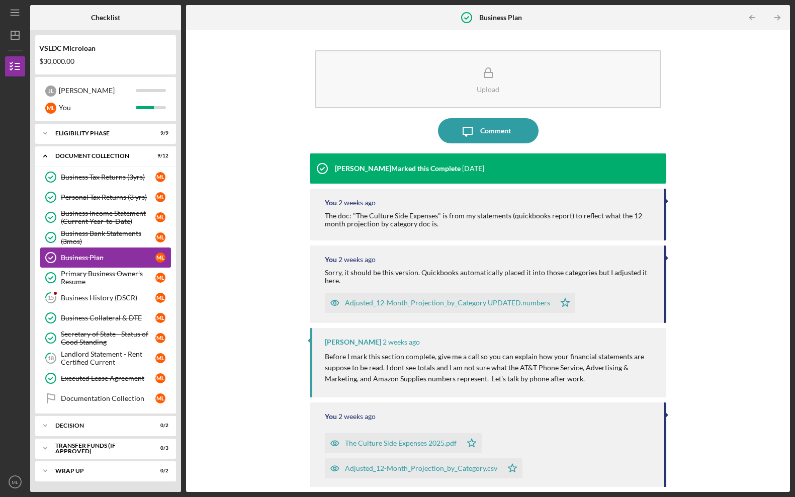
click at [106, 265] on link "Business Plan Business Plan M L" at bounding box center [105, 257] width 131 height 20
click at [106, 272] on div "Primary Business Owner's Resume" at bounding box center [108, 277] width 95 height 16
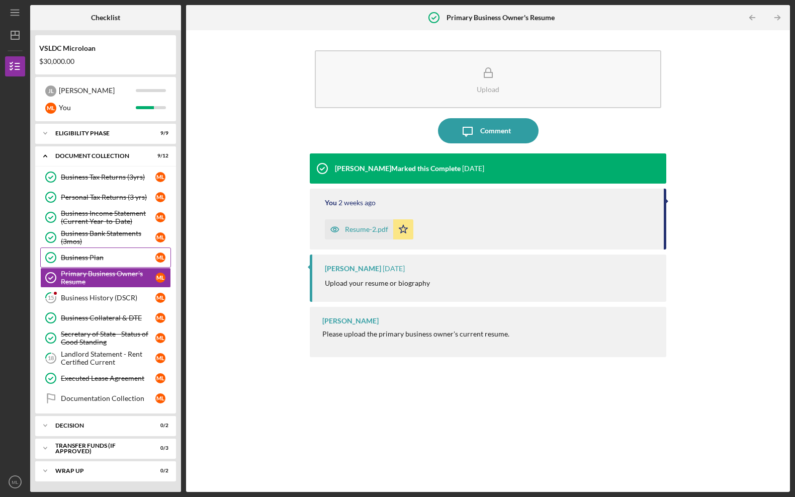
click at [107, 258] on div "Business Plan" at bounding box center [108, 257] width 95 height 8
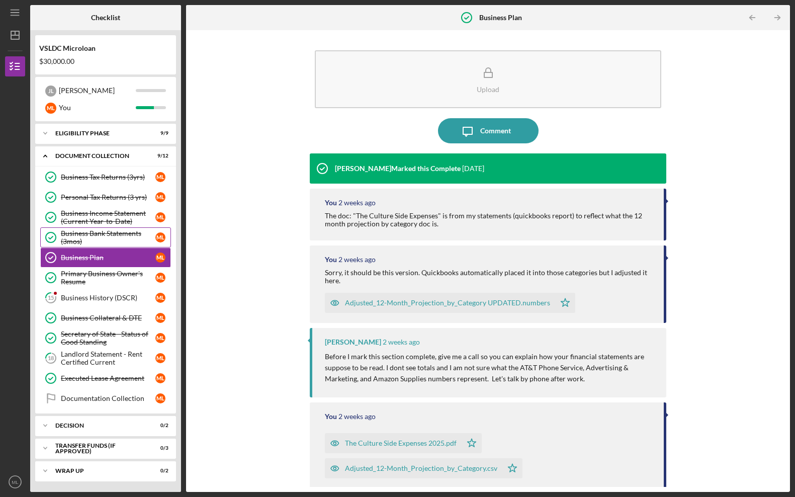
click at [107, 234] on div "Business Bank Statements (3mos)" at bounding box center [108, 237] width 95 height 16
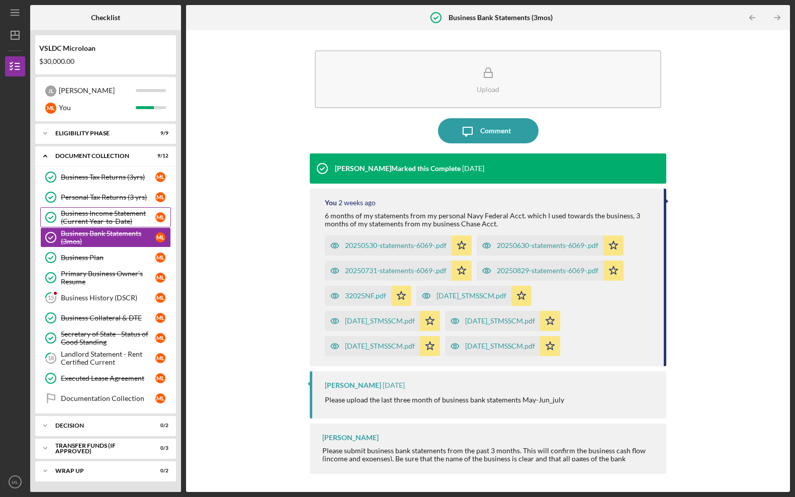
click at [107, 217] on div "Business Income Statement (Current Year-to-Date)" at bounding box center [108, 217] width 95 height 16
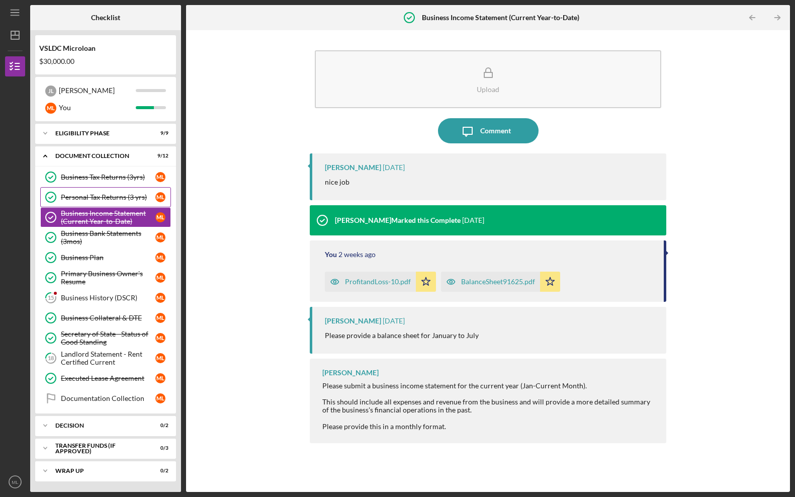
click at [110, 192] on link "Personal Tax Returns (3 yrs) Personal Tax Returns (3 yrs) M L" at bounding box center [105, 197] width 131 height 20
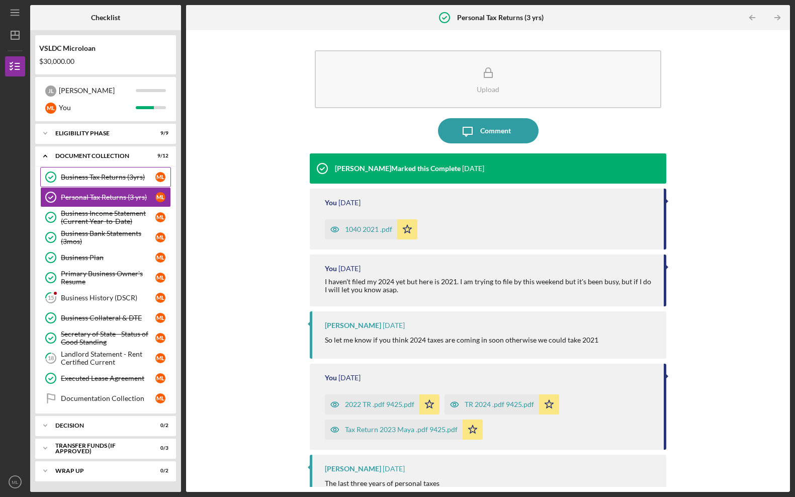
click at [110, 177] on div "Business Tax Returns (3yrs)" at bounding box center [108, 177] width 95 height 8
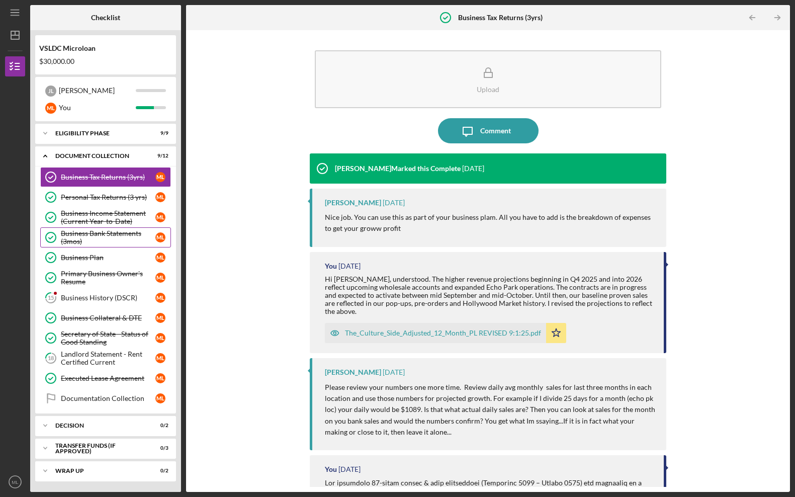
click at [112, 241] on div "Business Bank Statements (3mos)" at bounding box center [108, 237] width 95 height 16
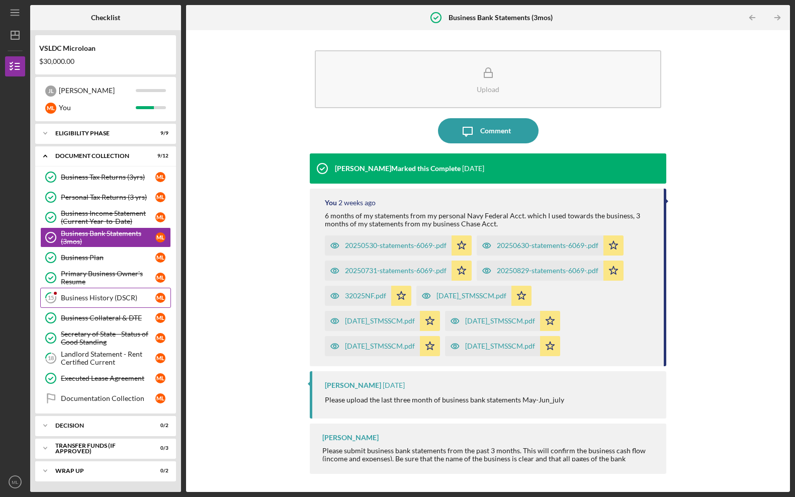
click at [106, 297] on div "Business History (DSCR)" at bounding box center [108, 298] width 95 height 8
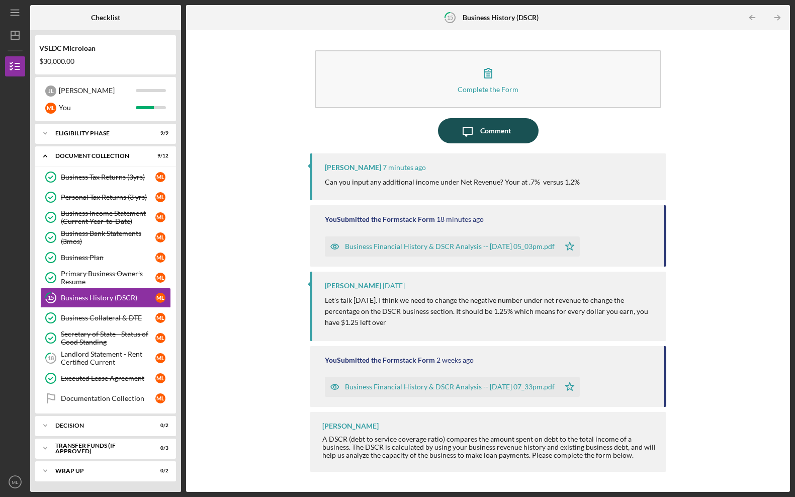
click at [486, 129] on div "Comment" at bounding box center [495, 130] width 31 height 25
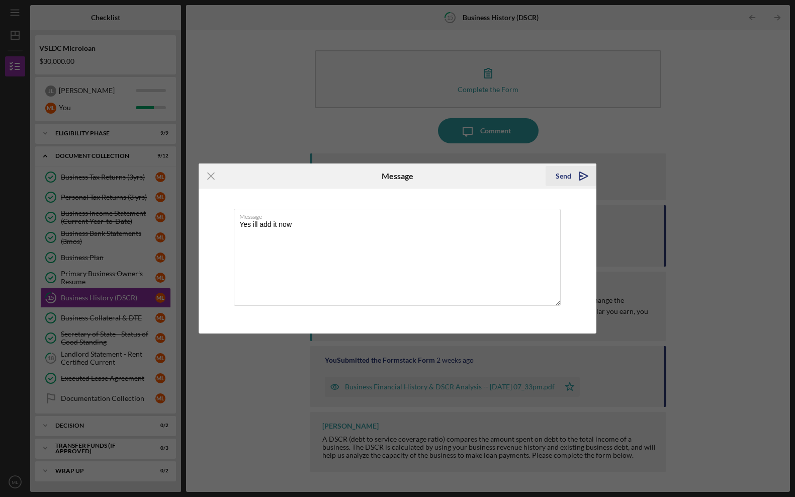
type textarea "Yes ill add it now"
click at [561, 167] on div "Send" at bounding box center [564, 176] width 16 height 20
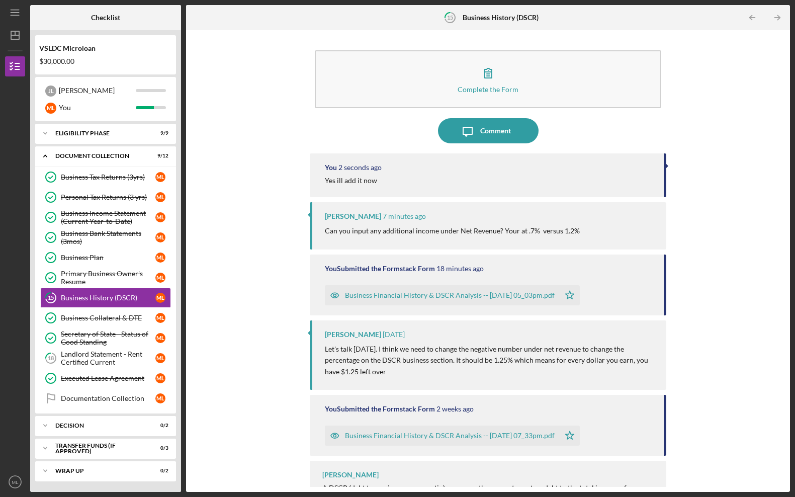
click at [465, 297] on div "Business Financial History & DSCR Analysis -- 2025-09-29 05_03pm.pdf" at bounding box center [450, 295] width 210 height 8
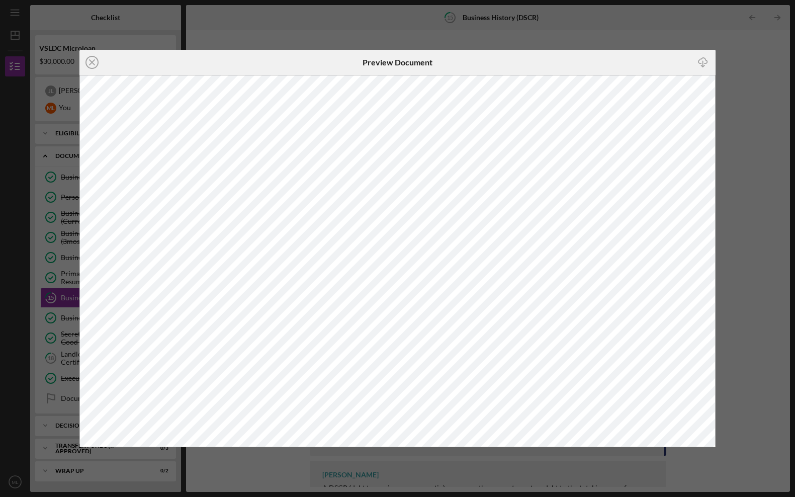
click at [665, 473] on div "Icon/Close Preview Document Icon/Download" at bounding box center [397, 248] width 795 height 497
click at [640, 457] on div "Icon/Close Preview Document Icon/Download" at bounding box center [397, 248] width 795 height 497
click at [704, 60] on icon "Icon/Download" at bounding box center [702, 62] width 23 height 23
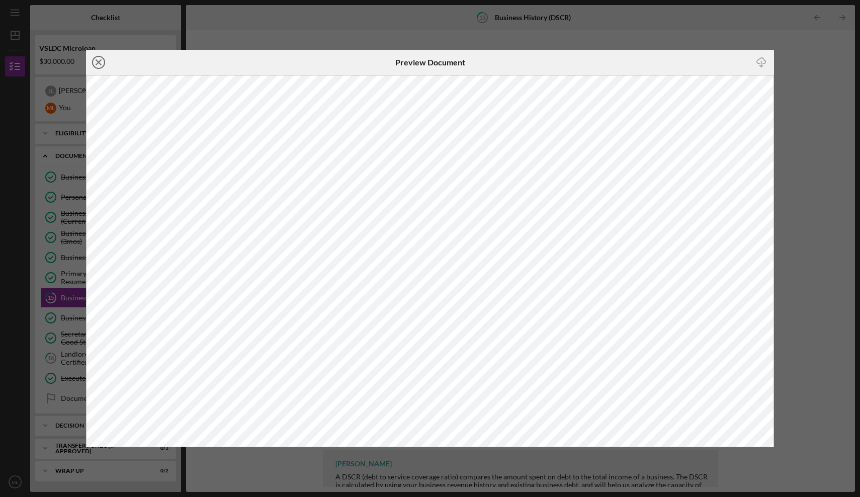
click at [99, 67] on icon "Icon/Close" at bounding box center [98, 62] width 25 height 25
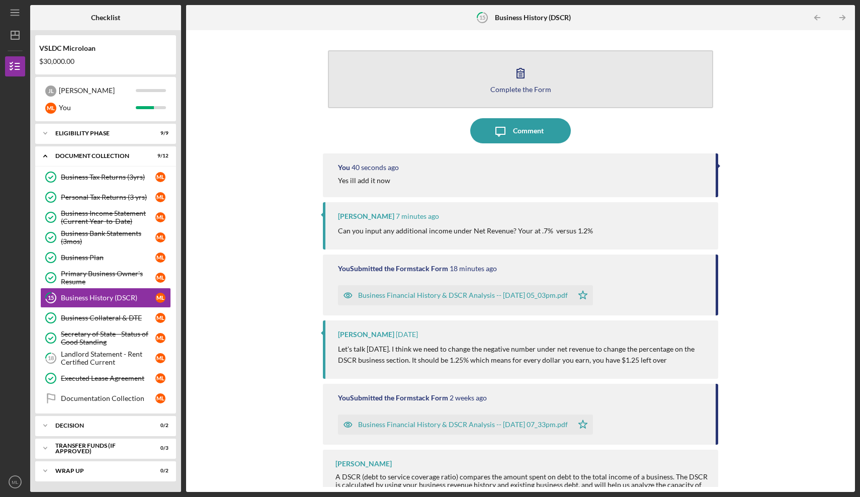
click at [517, 72] on icon "button" at bounding box center [520, 73] width 7 height 10
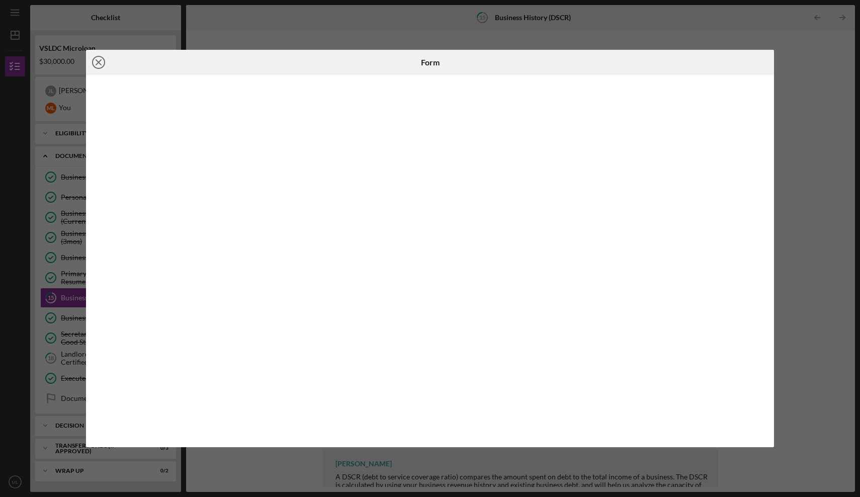
click at [101, 62] on icon "Icon/Close" at bounding box center [98, 62] width 25 height 25
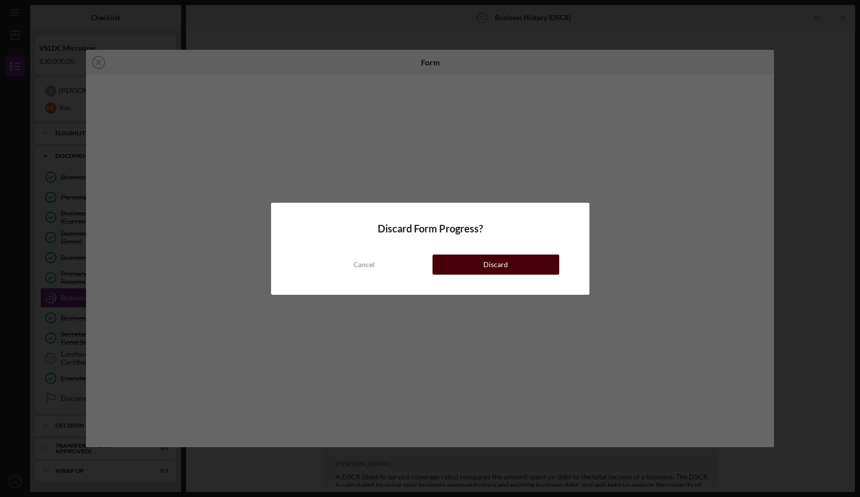
click at [468, 262] on button "Discard" at bounding box center [495, 264] width 127 height 20
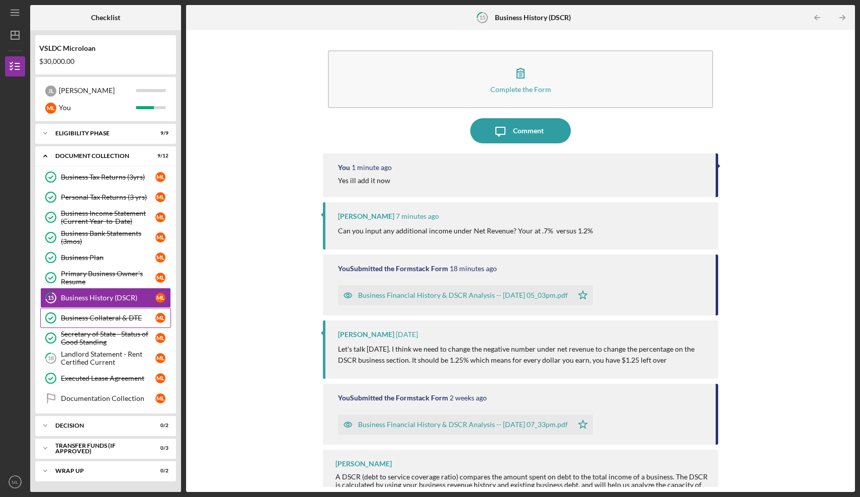
click at [109, 318] on div "Business Collateral & DTE" at bounding box center [108, 318] width 95 height 8
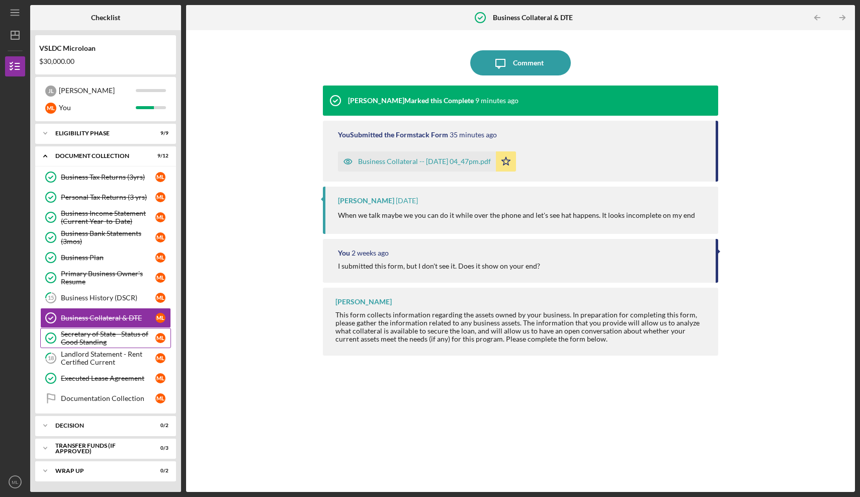
click at [109, 335] on div "Secretary of State - Status of Good Standing" at bounding box center [108, 338] width 95 height 16
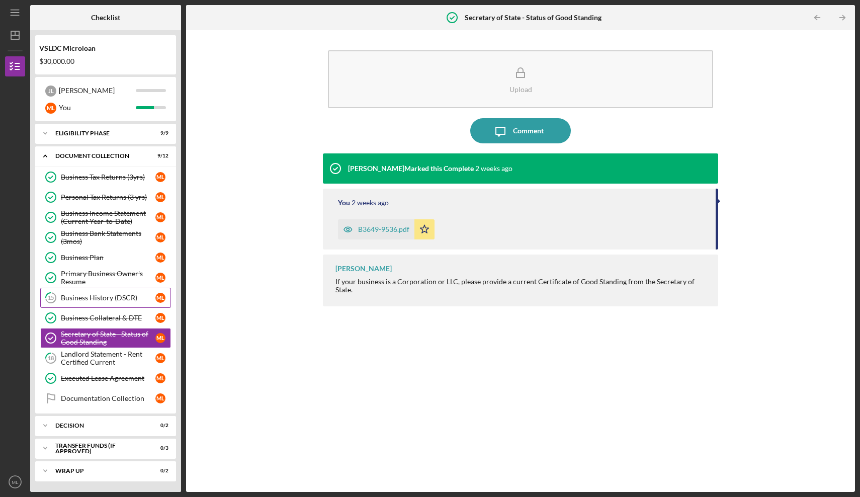
click at [110, 303] on link "15 Business History (DSCR) M L" at bounding box center [105, 298] width 131 height 20
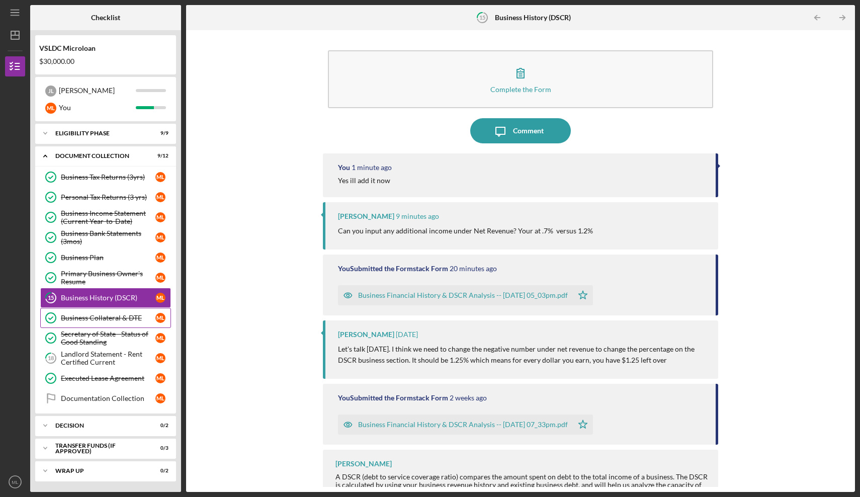
click at [110, 315] on div "Business Collateral & DTE" at bounding box center [108, 318] width 95 height 8
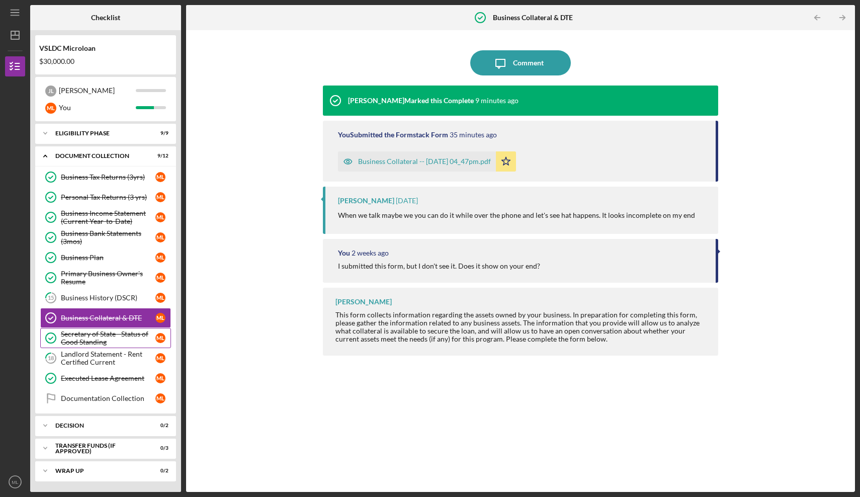
click at [107, 331] on div "Secretary of State - Status of Good Standing" at bounding box center [108, 338] width 95 height 16
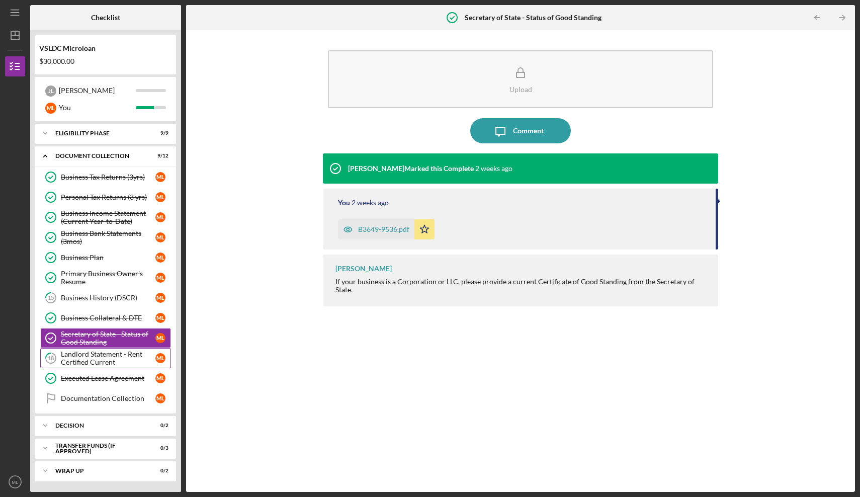
click at [109, 356] on div "Landlord Statement - Rent Certified Current" at bounding box center [108, 358] width 95 height 16
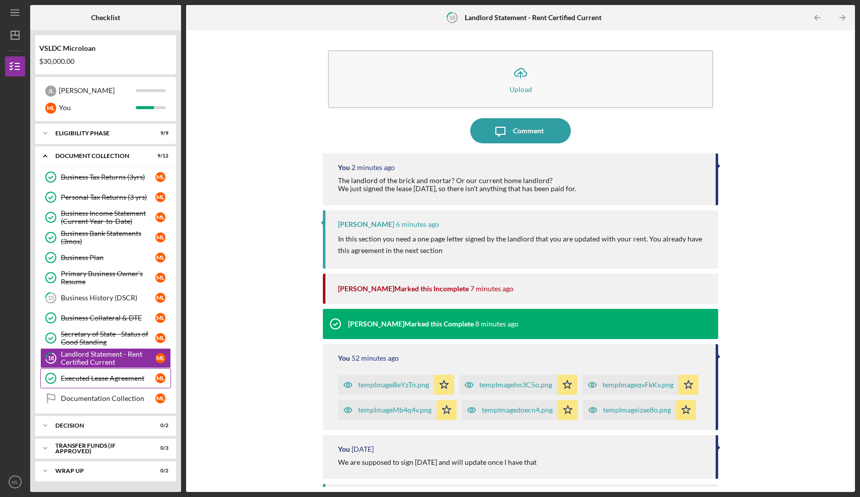
click at [111, 376] on div "Executed Lease Agreement" at bounding box center [108, 378] width 95 height 8
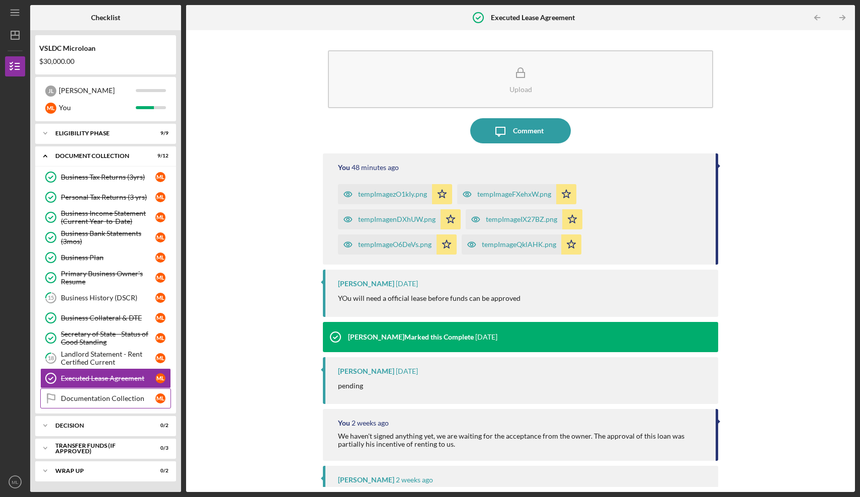
click at [113, 391] on link "Documentation Collection Documentation Collection M L" at bounding box center [105, 398] width 131 height 20
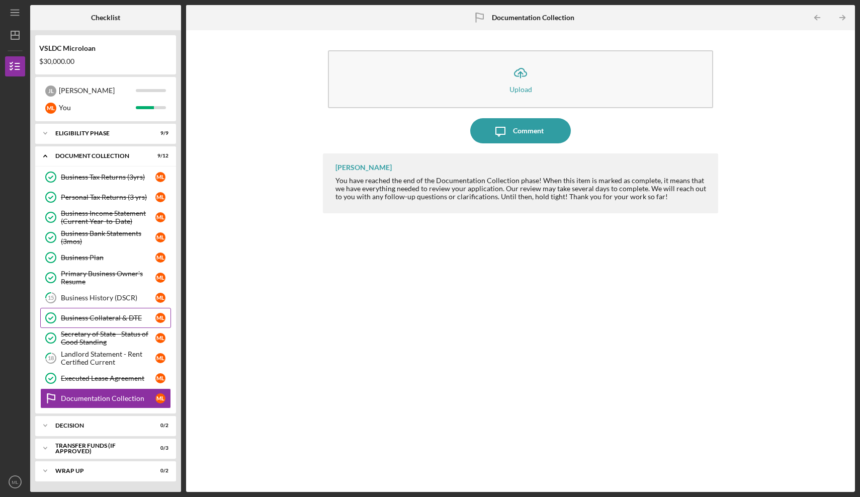
click at [86, 319] on div "Business Collateral & DTE" at bounding box center [108, 318] width 95 height 8
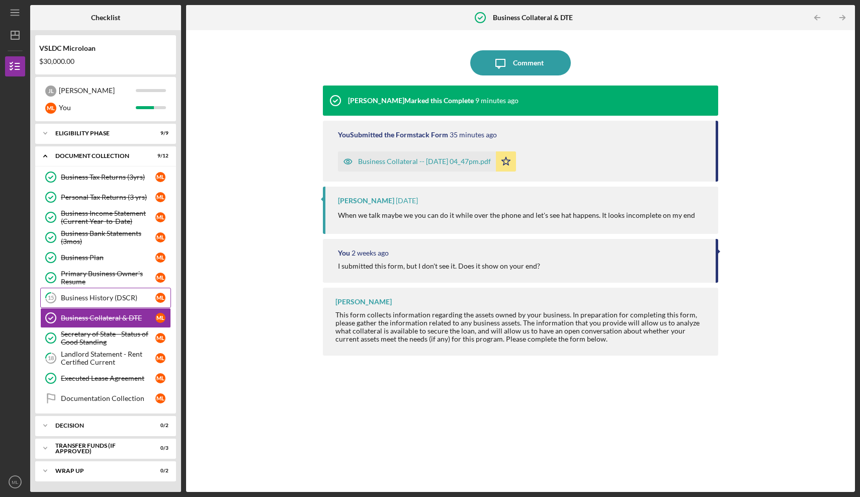
click at [89, 300] on div "Business History (DSCR)" at bounding box center [108, 298] width 95 height 8
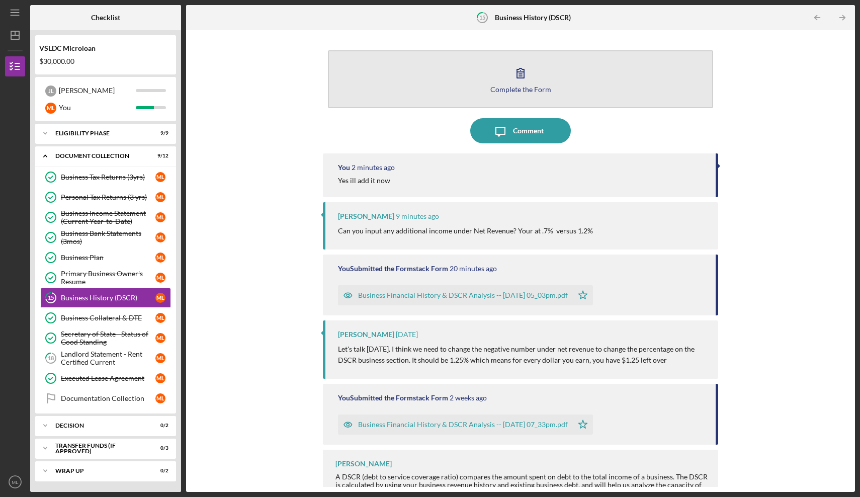
click at [510, 85] on div "Complete the Form" at bounding box center [520, 89] width 61 height 8
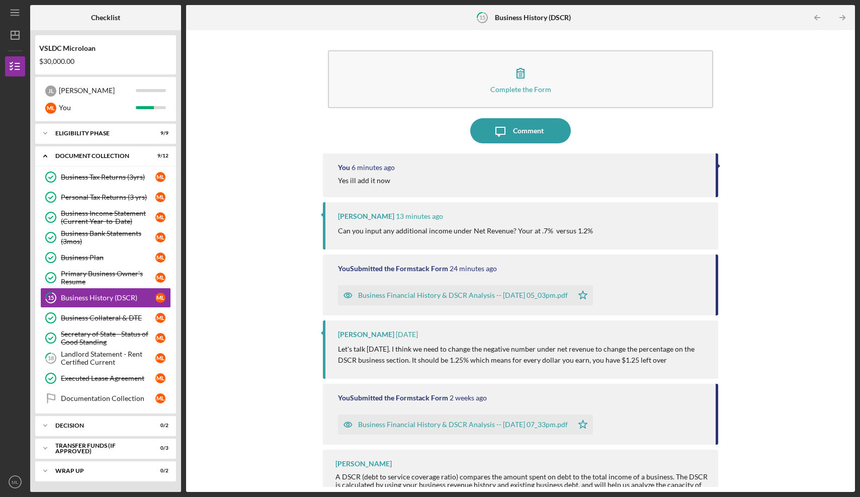
click at [782, 214] on div "Complete the Form Form Icon/Message Comment You 6 minutes ago Yes ill add it no…" at bounding box center [520, 261] width 659 height 452
click at [411, 299] on div "Business Financial History & DSCR Analysis -- 2025-09-29 05_03pm.pdf" at bounding box center [455, 295] width 235 height 20
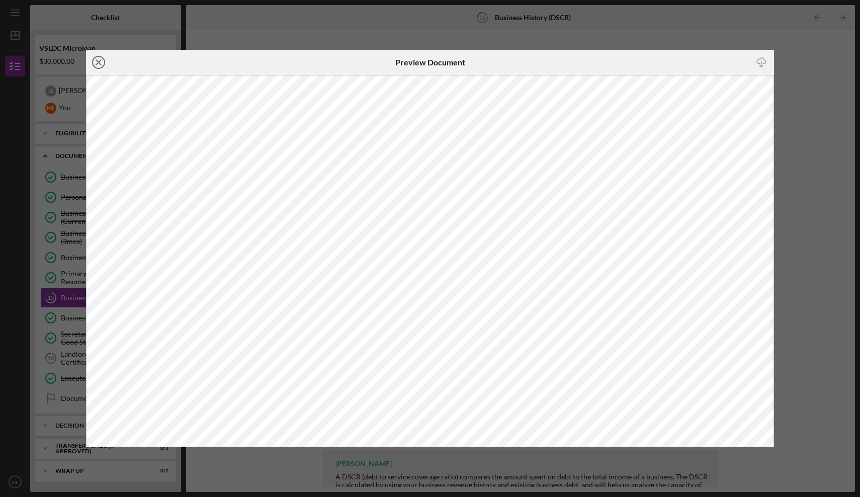
click at [98, 58] on icon "Icon/Close" at bounding box center [98, 62] width 25 height 25
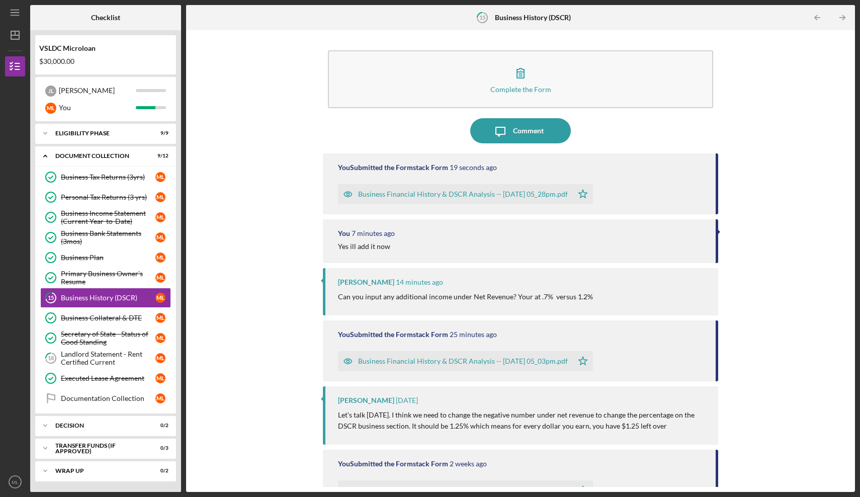
click at [503, 191] on div "Business Financial History & DSCR Analysis -- 2025-09-29 05_28pm.pdf" at bounding box center [463, 194] width 210 height 8
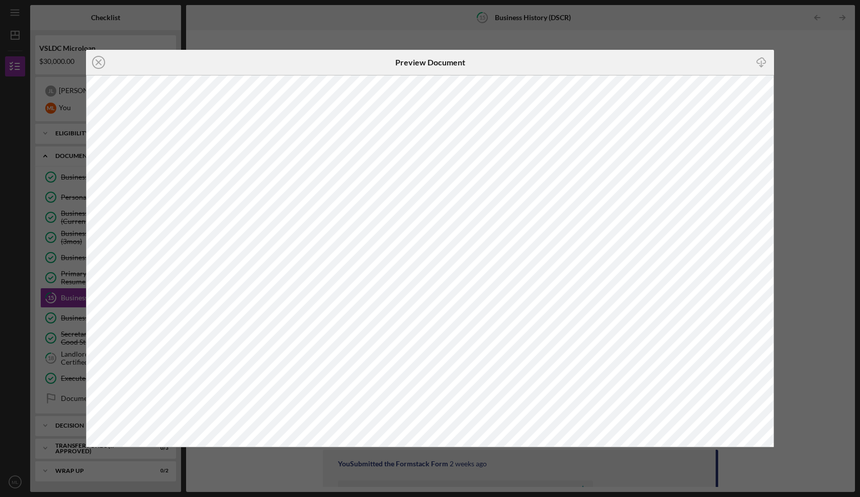
click at [761, 63] on line "button" at bounding box center [761, 64] width 0 height 6
click at [97, 58] on icon "Icon/Close" at bounding box center [98, 62] width 25 height 25
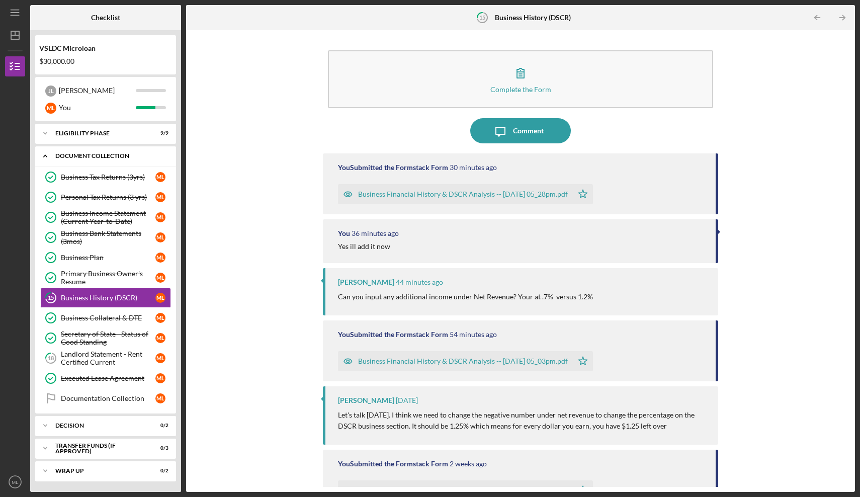
click at [43, 154] on icon "Icon/Expander" at bounding box center [45, 156] width 20 height 20
